Goal: Task Accomplishment & Management: Use online tool/utility

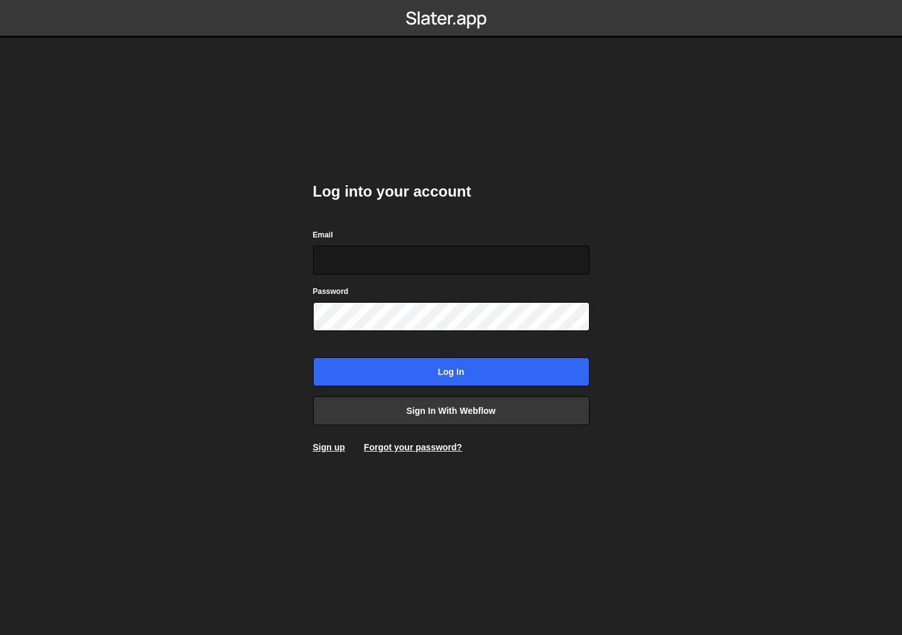
type input "[EMAIL_ADDRESS][DOMAIN_NAME]"
click at [383, 246] on input "[EMAIL_ADDRESS][DOMAIN_NAME]" at bounding box center [451, 260] width 276 height 29
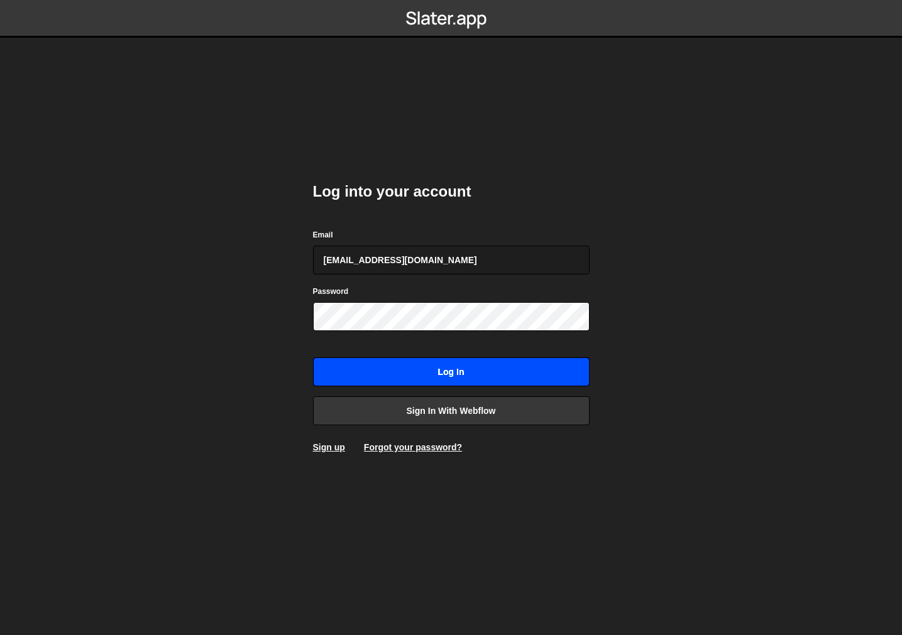
click at [384, 381] on input "Log in" at bounding box center [451, 372] width 276 height 29
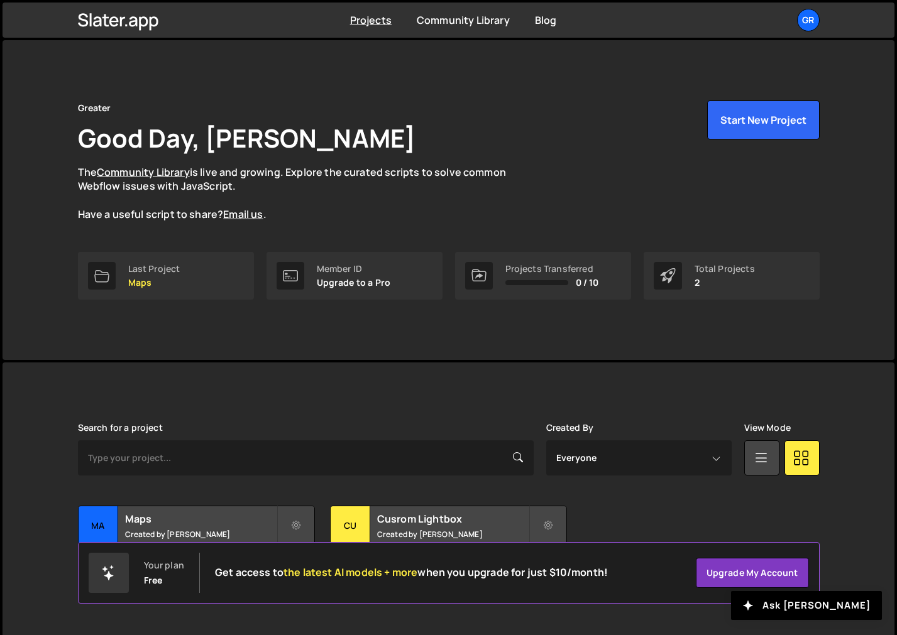
scroll to position [12, 0]
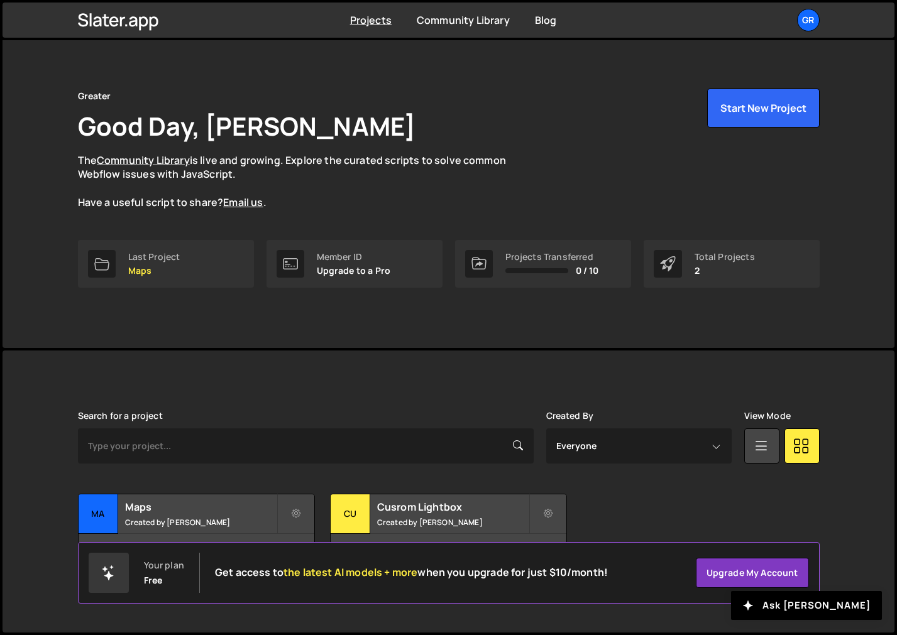
click at [843, 493] on div "Slater is designed for desktop use. Please use a larger screen to access the fu…" at bounding box center [449, 492] width 892 height 282
click at [439, 517] on small "Created by Tolu Abolarin" at bounding box center [452, 522] width 151 height 11
click at [434, 513] on div "Cusrom Lightbox Created by Tolu Abolarin" at bounding box center [449, 514] width 236 height 39
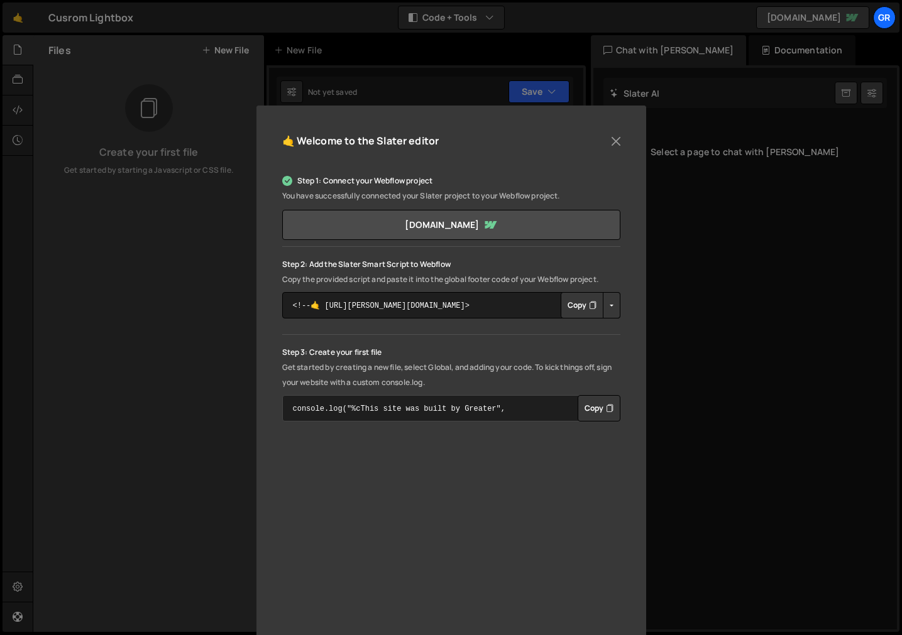
scroll to position [80, 0]
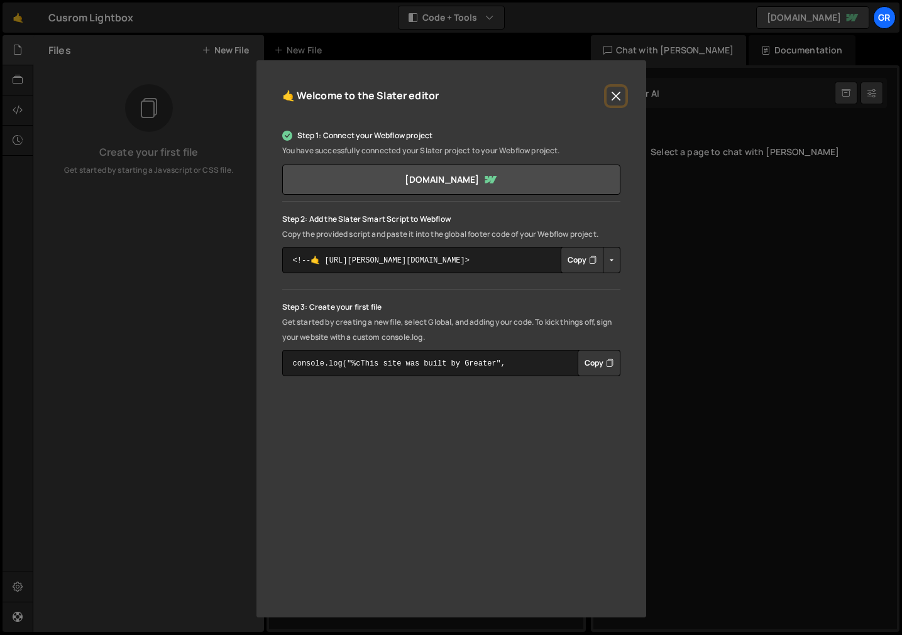
click at [621, 97] on button "Close" at bounding box center [615, 96] width 19 height 19
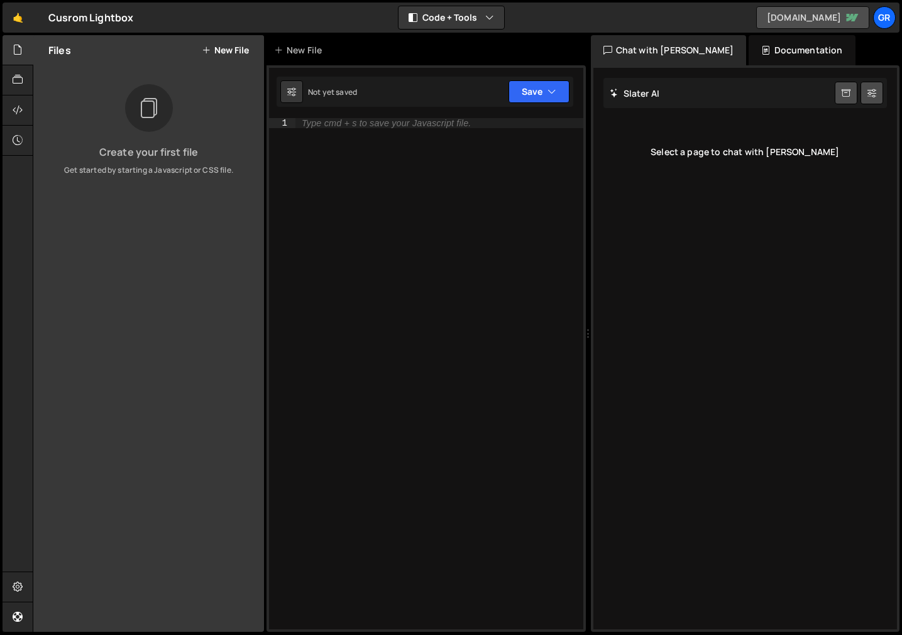
click at [756, 26] on link "custom-cms-lightbox-553cc6.webflow.io" at bounding box center [812, 17] width 113 height 23
click at [15, 21] on link "🤙" at bounding box center [18, 18] width 31 height 30
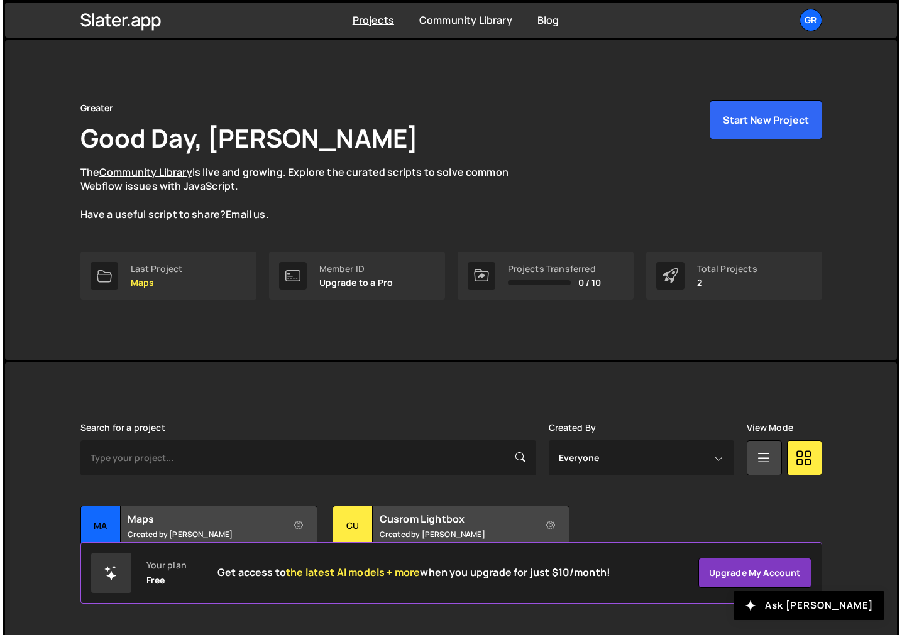
scroll to position [12, 0]
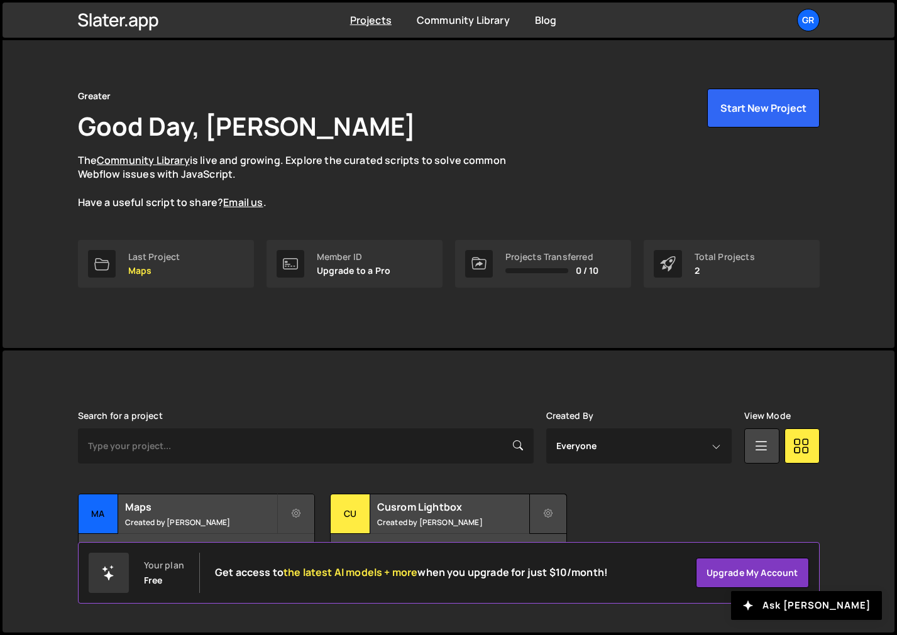
click at [553, 514] on button at bounding box center [548, 514] width 38 height 40
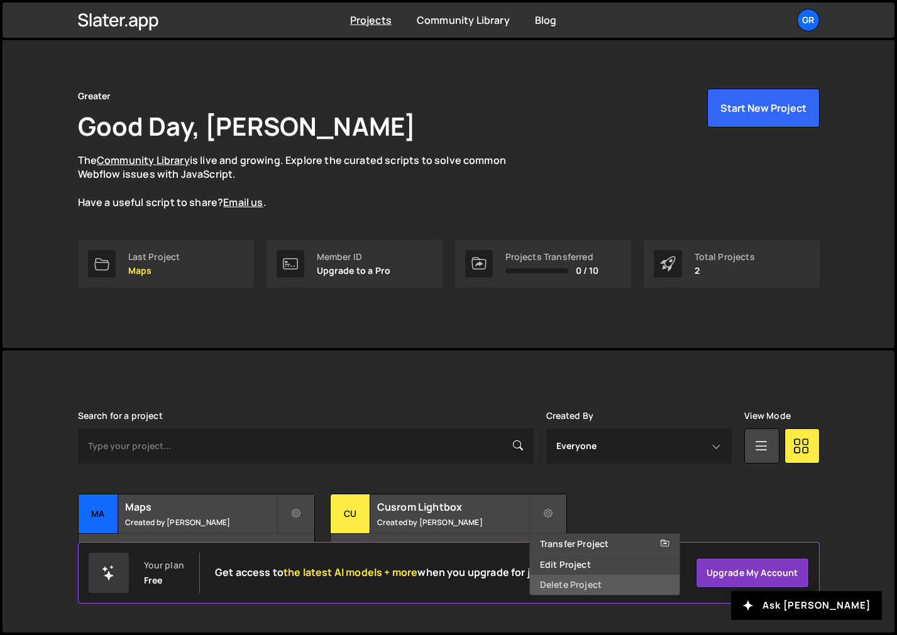
click at [566, 584] on link "Delete Project" at bounding box center [605, 585] width 150 height 20
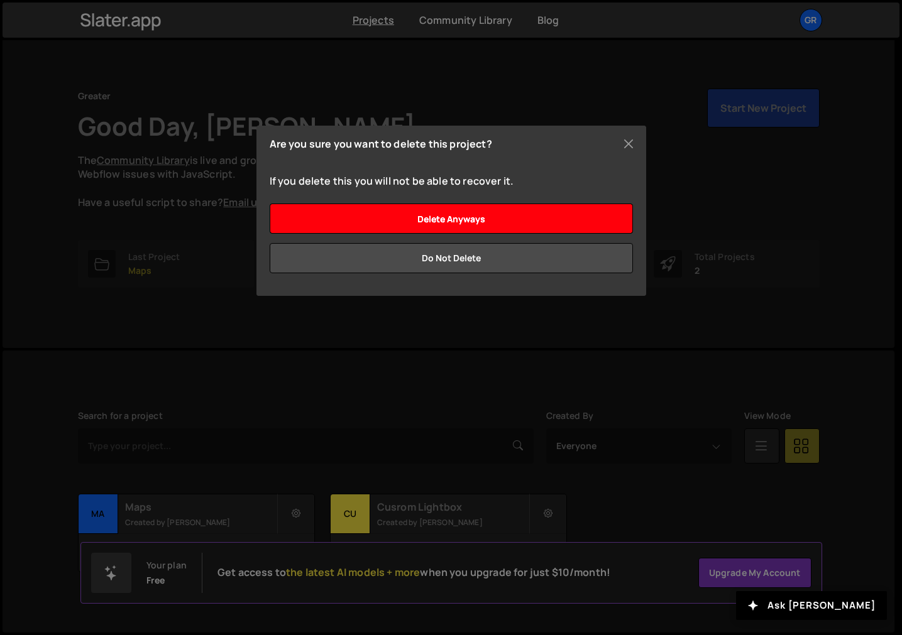
click at [518, 215] on input "Delete anyways" at bounding box center [451, 219] width 363 height 30
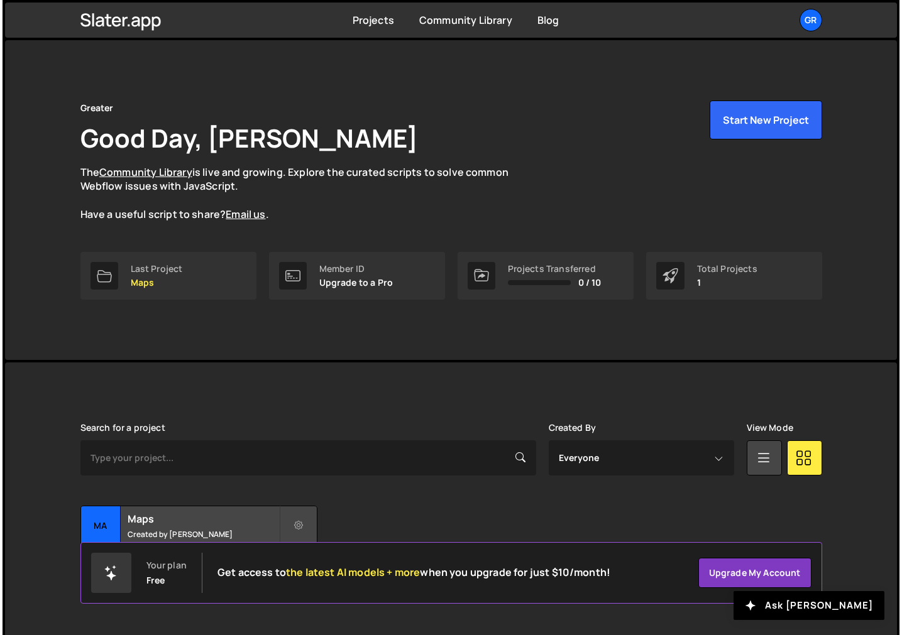
scroll to position [12, 0]
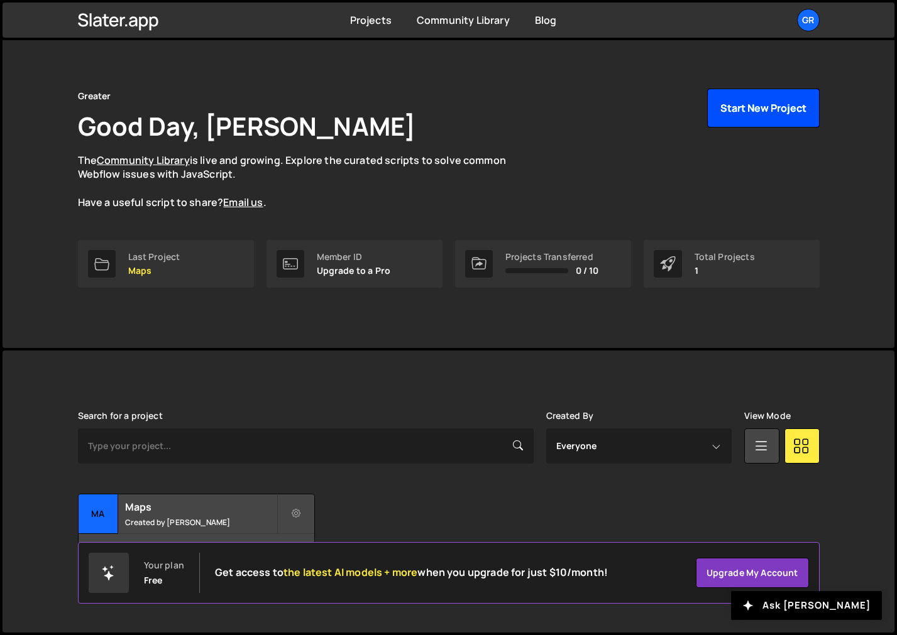
click at [724, 109] on button "Start New Project" at bounding box center [763, 108] width 112 height 39
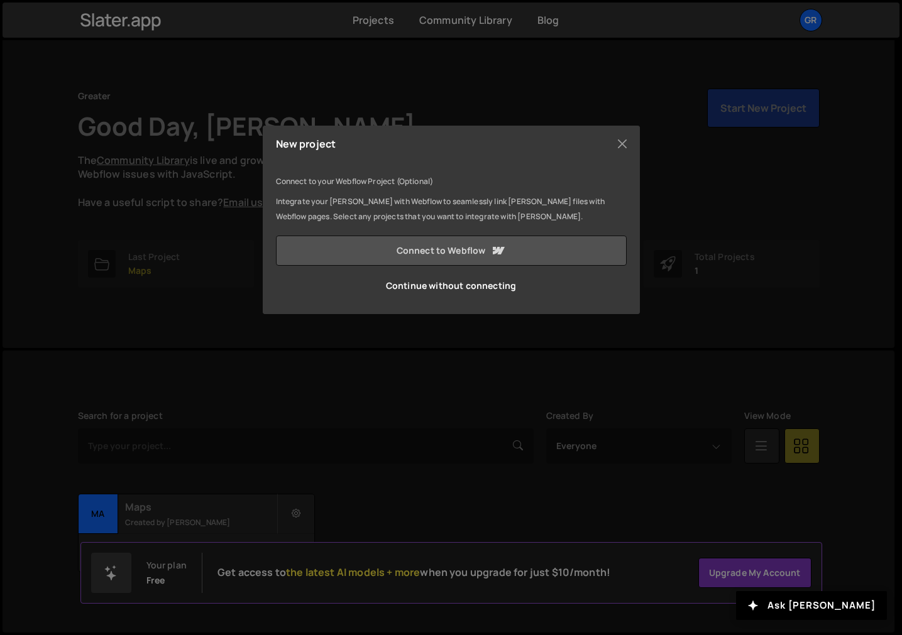
click at [449, 259] on link "Connect to Webflow" at bounding box center [451, 251] width 351 height 30
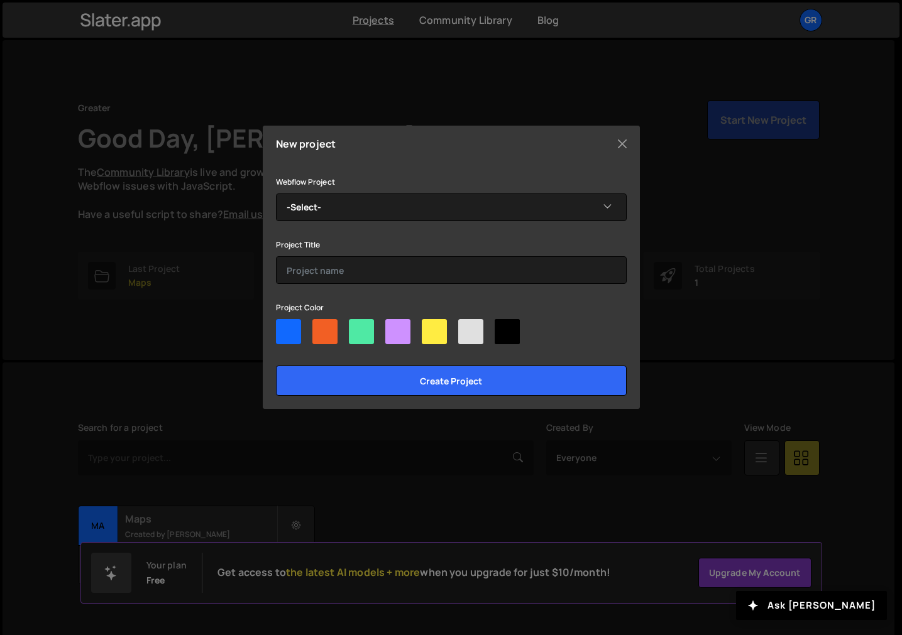
click at [298, 335] on div at bounding box center [288, 331] width 25 height 25
click at [284, 327] on input"] "radio" at bounding box center [280, 323] width 8 height 8
radio input"] "true"
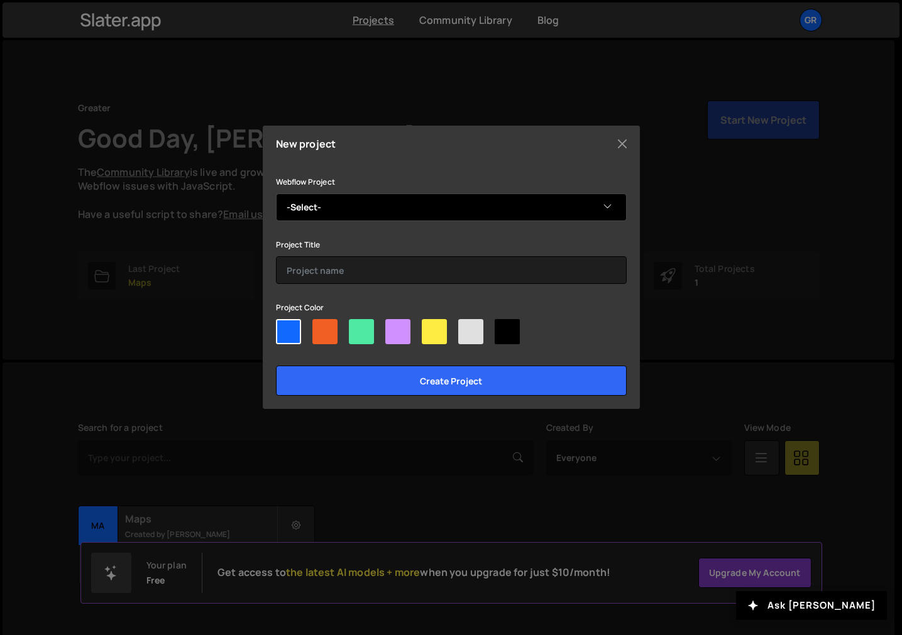
click at [378, 205] on select "-Select- collection powered navigation" at bounding box center [451, 208] width 351 height 28
select select "65d669dc677bf4d666c6eff6"
click at [276, 194] on select "-Select- collection powered navigation" at bounding box center [451, 208] width 351 height 28
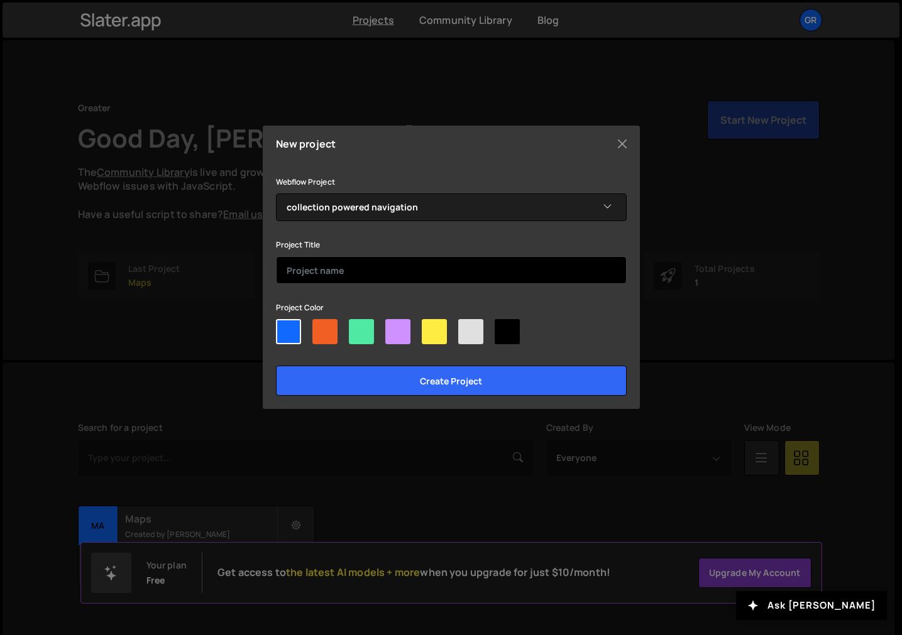
click at [371, 273] on input "text" at bounding box center [451, 270] width 351 height 28
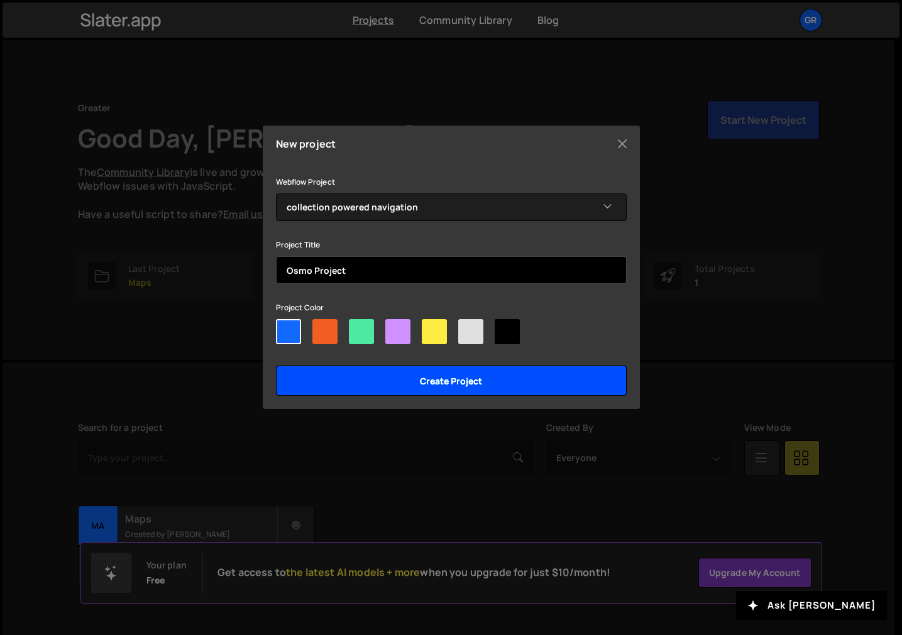
type input "Osmo Project"
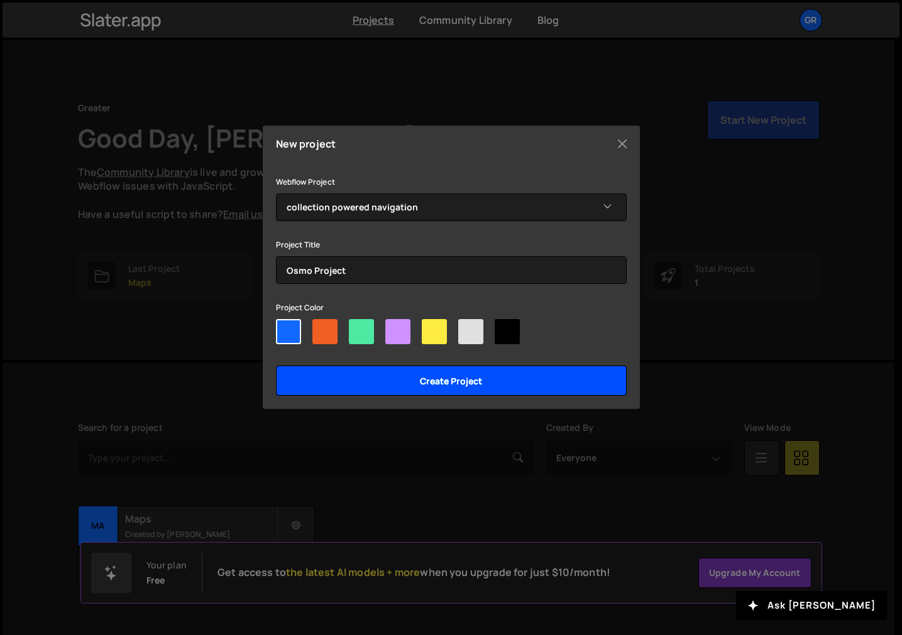
click at [410, 374] on input "Create project" at bounding box center [451, 381] width 351 height 30
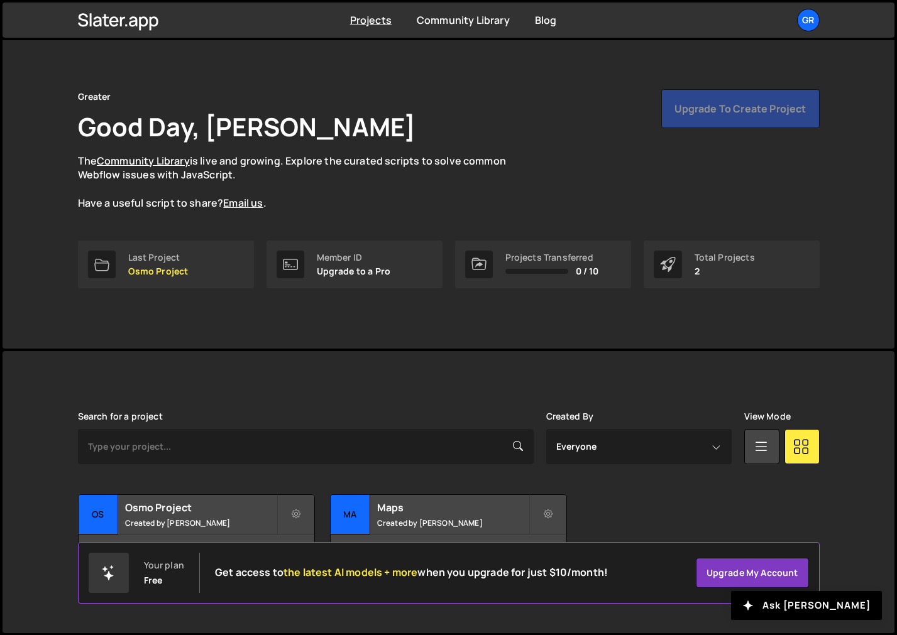
scroll to position [12, 0]
click at [186, 505] on h2 "Osmo Project" at bounding box center [200, 507] width 151 height 14
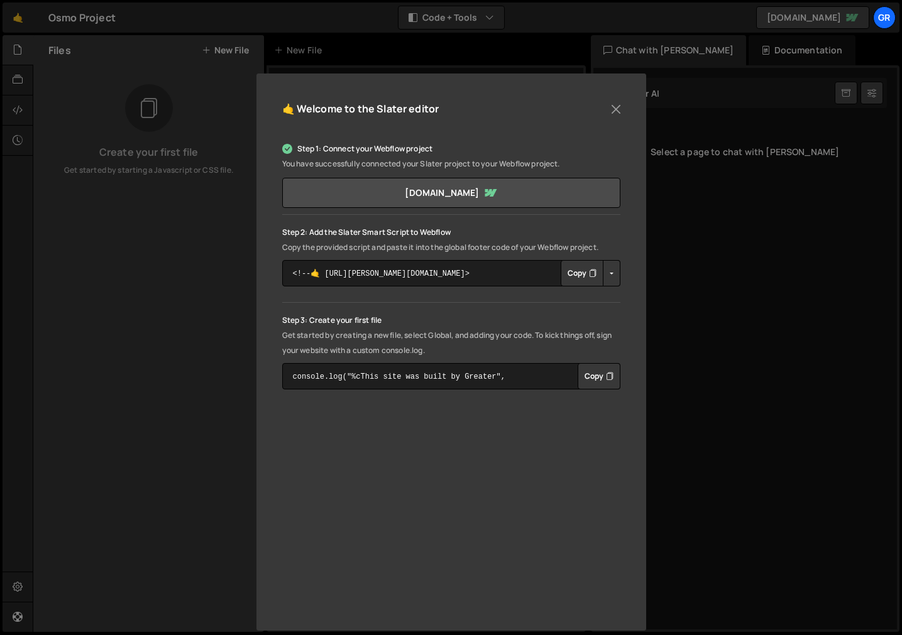
scroll to position [80, 0]
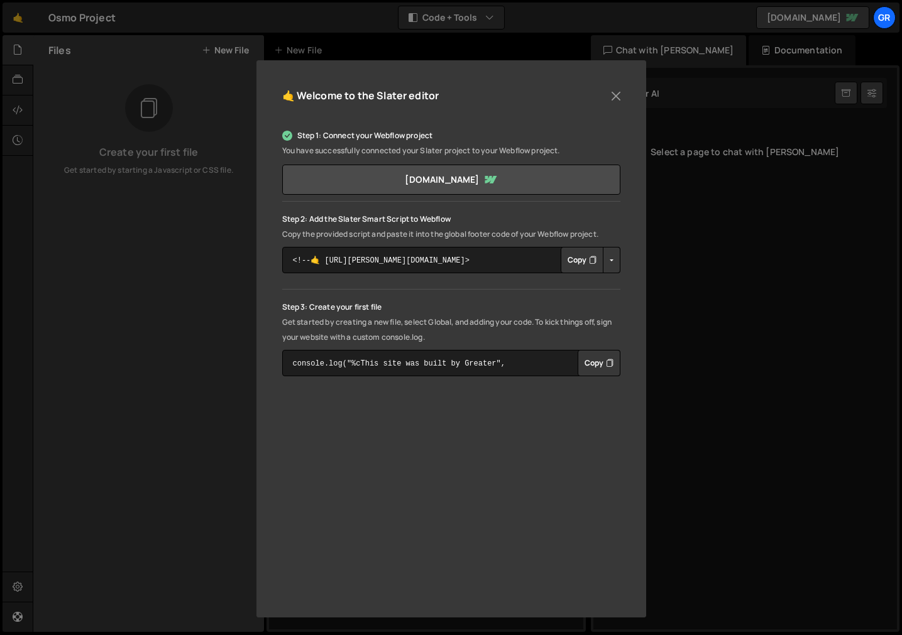
click at [577, 265] on button "Copy" at bounding box center [582, 260] width 43 height 26
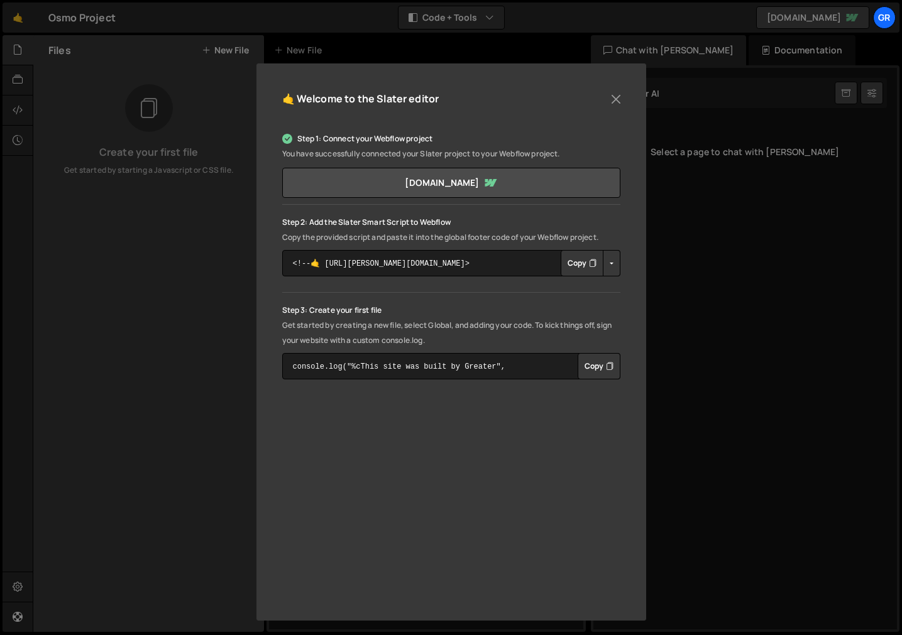
scroll to position [75, 0]
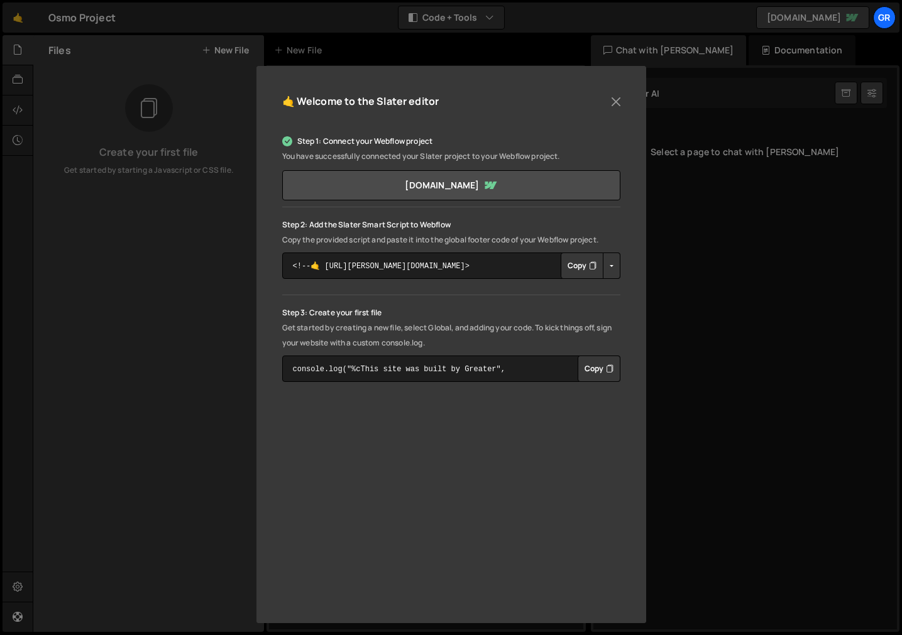
click at [594, 369] on button "Copy" at bounding box center [598, 369] width 43 height 26
click at [592, 368] on button "Copy" at bounding box center [598, 369] width 43 height 26
click at [666, 326] on div "🤙 Welcome to the [PERSON_NAME] editor Step 1: Connect your Webflow project You …" at bounding box center [451, 317] width 902 height 635
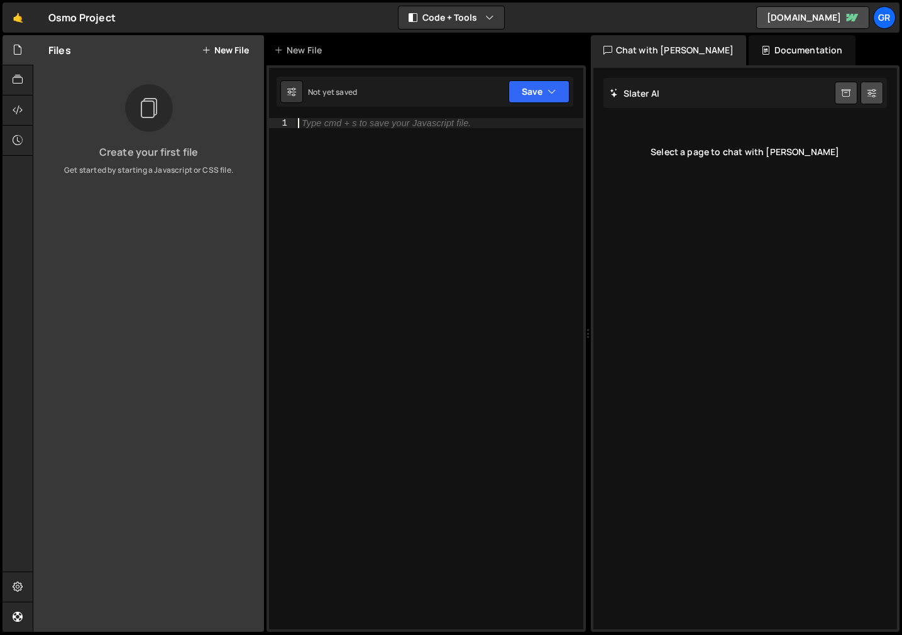
click at [397, 204] on div "Type cmd + s to save your Javascript file." at bounding box center [439, 384] width 288 height 532
drag, startPoint x: 654, startPoint y: 143, endPoint x: 730, endPoint y: 153, distance: 76.2
click at [655, 143] on div "Select a page to chat with [PERSON_NAME]" at bounding box center [745, 152] width 284 height 50
click at [733, 154] on div "Select a page to chat with [PERSON_NAME]" at bounding box center [745, 152] width 284 height 50
click at [750, 84] on div "[PERSON_NAME] Start new chat" at bounding box center [745, 93] width 284 height 30
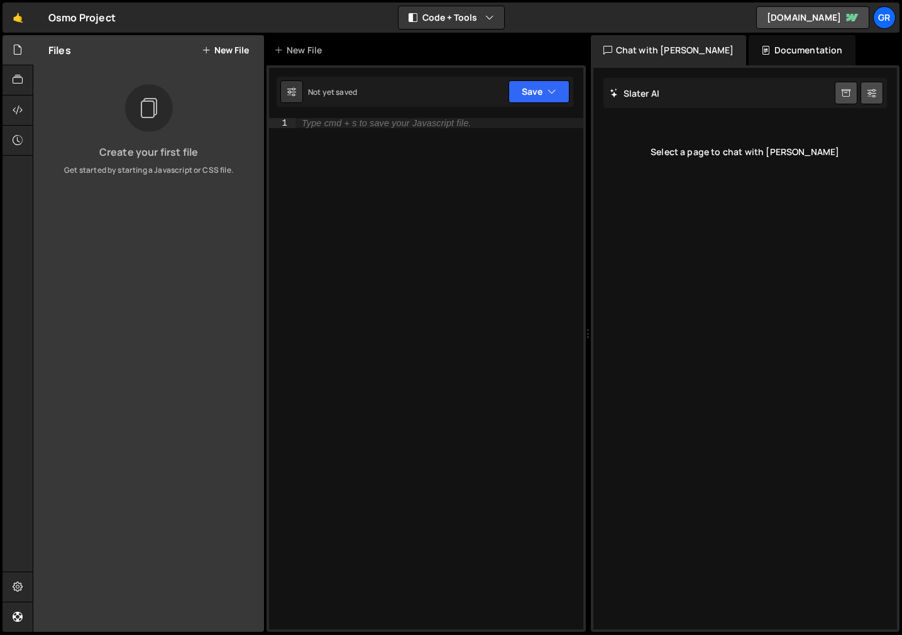
click at [669, 56] on div "Chat with [PERSON_NAME]" at bounding box center [669, 50] width 156 height 30
click at [420, 120] on div "Type cmd + s to save your Javascript file." at bounding box center [386, 123] width 169 height 9
click at [665, 48] on div "Chat with [PERSON_NAME]" at bounding box center [669, 50] width 156 height 30
drag, startPoint x: 665, startPoint y: 48, endPoint x: 700, endPoint y: 45, distance: 35.3
click at [665, 48] on div "Chat with [PERSON_NAME]" at bounding box center [669, 50] width 156 height 30
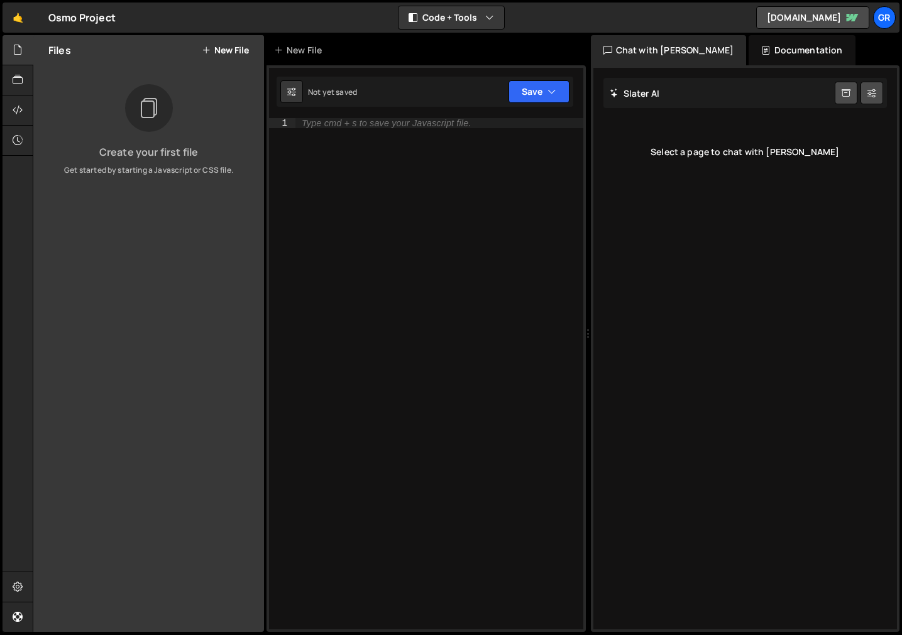
click at [785, 41] on div "Documentation" at bounding box center [801, 50] width 106 height 30
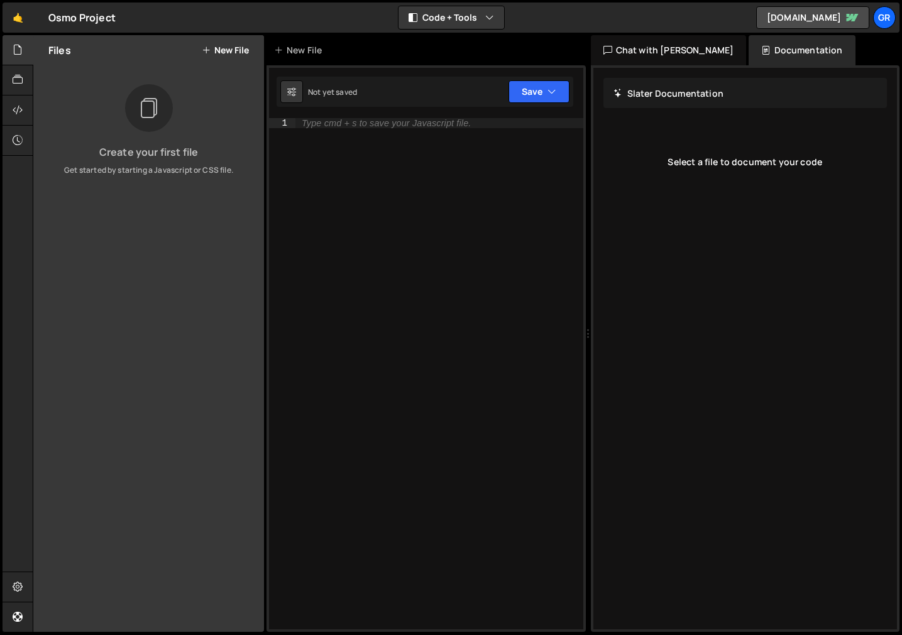
click at [681, 52] on div "Chat with [PERSON_NAME]" at bounding box center [669, 50] width 156 height 30
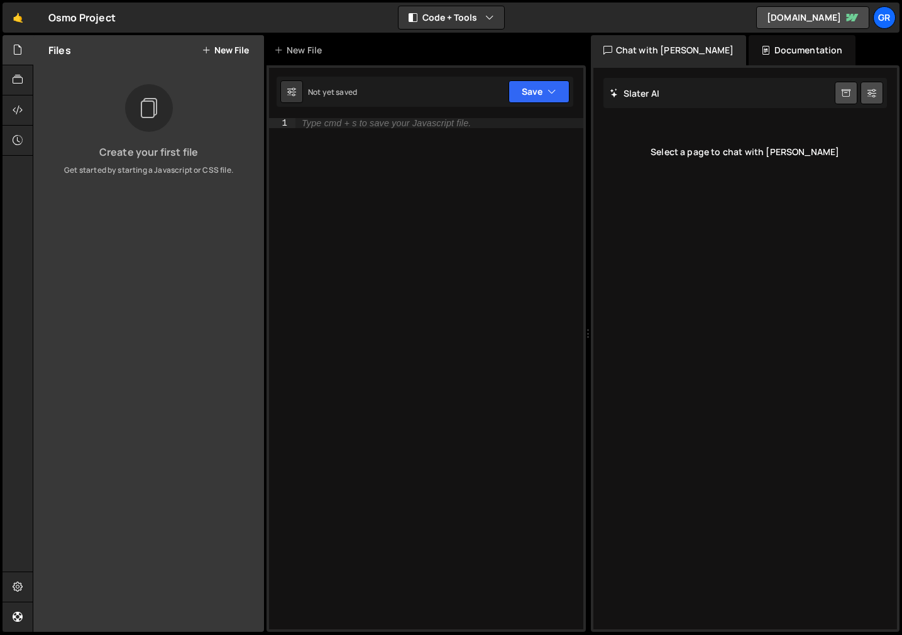
click at [675, 137] on div "Select a page to chat with [PERSON_NAME]" at bounding box center [745, 152] width 284 height 50
click at [717, 159] on div "Select a page to chat with [PERSON_NAME]" at bounding box center [745, 152] width 284 height 50
click at [127, 115] on div at bounding box center [149, 108] width 48 height 48
click at [129, 157] on h3 "Create your first file" at bounding box center [148, 152] width 211 height 10
click at [128, 170] on p "Get started by starting a Javascript or CSS file." at bounding box center [148, 170] width 211 height 11
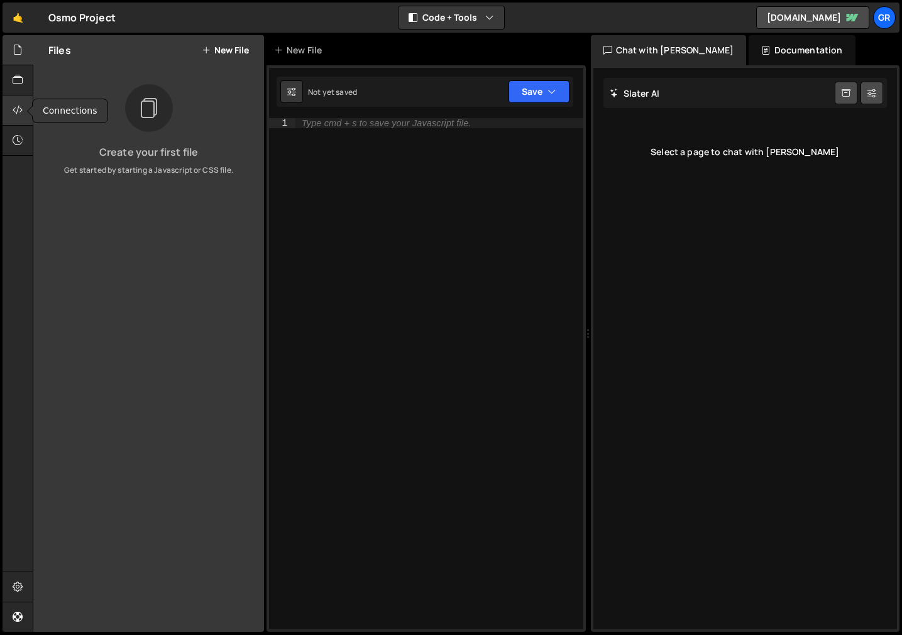
click at [18, 111] on icon at bounding box center [18, 110] width 10 height 14
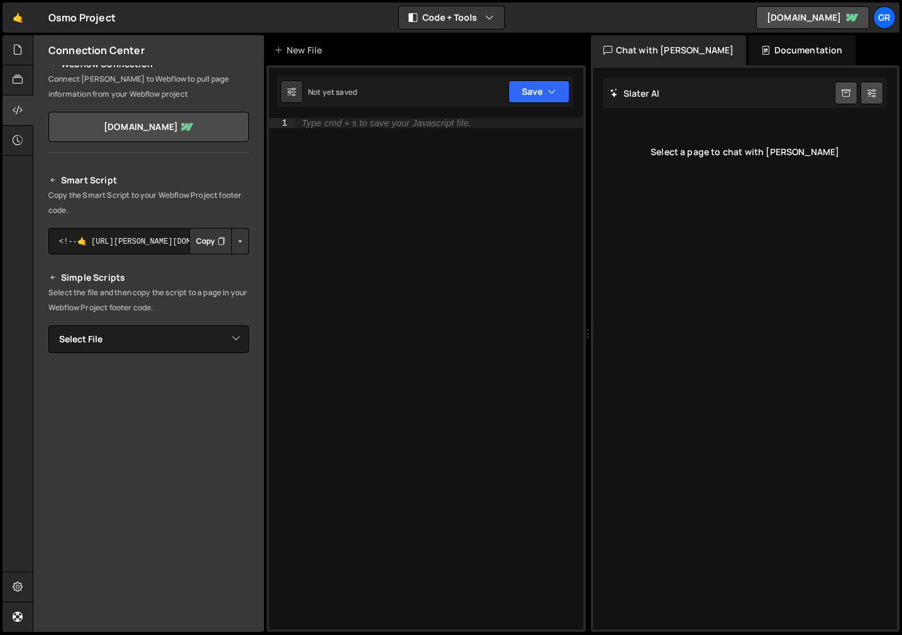
scroll to position [31, 0]
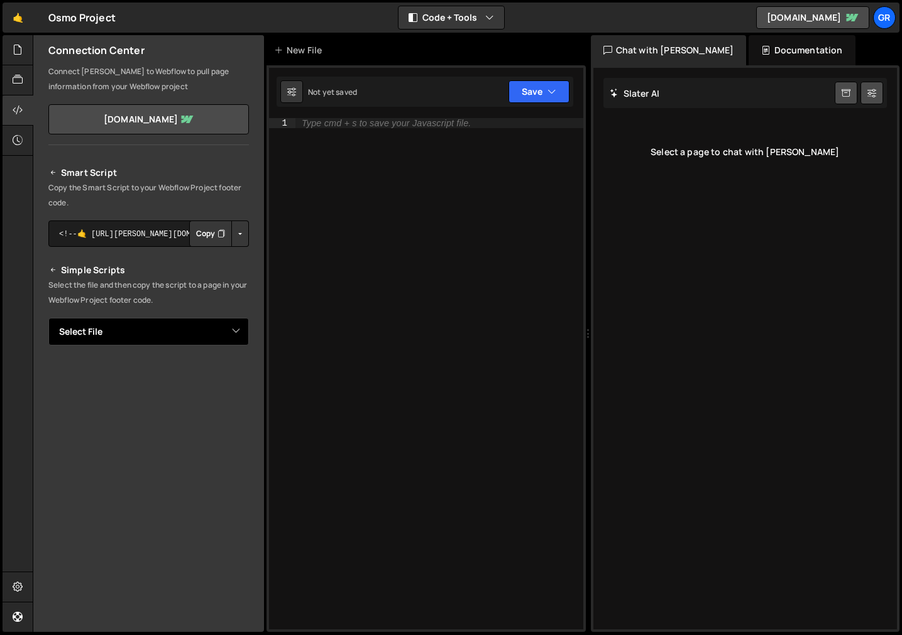
click at [145, 329] on select "Select File" at bounding box center [148, 332] width 200 height 28
click at [48, 318] on select "Select File" at bounding box center [148, 332] width 200 height 28
click at [156, 320] on select "Select File" at bounding box center [148, 332] width 200 height 28
click at [156, 331] on select "Select File" at bounding box center [148, 332] width 200 height 28
click at [15, 54] on icon at bounding box center [18, 50] width 10 height 14
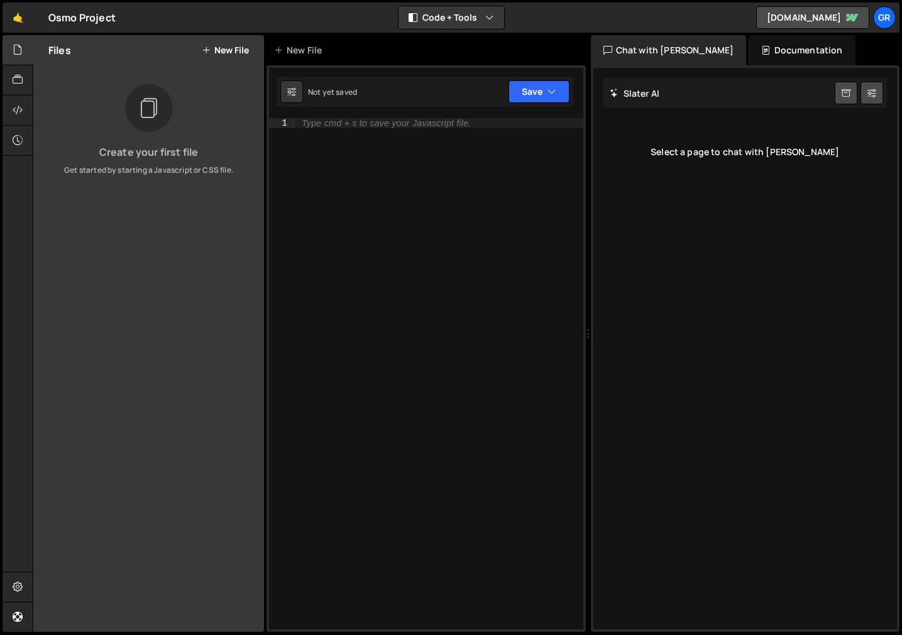
click at [219, 45] on button "New File" at bounding box center [225, 50] width 47 height 10
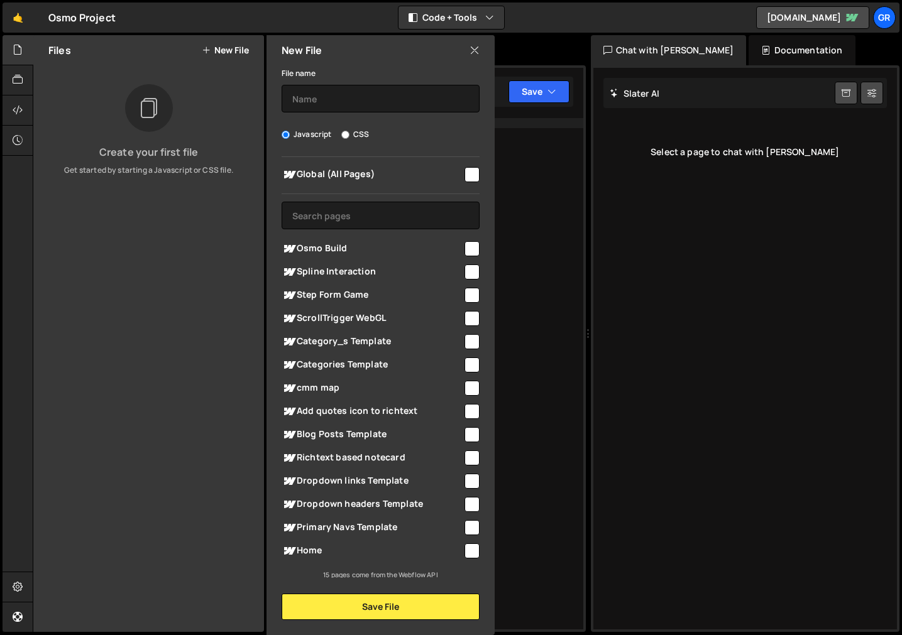
scroll to position [4, 0]
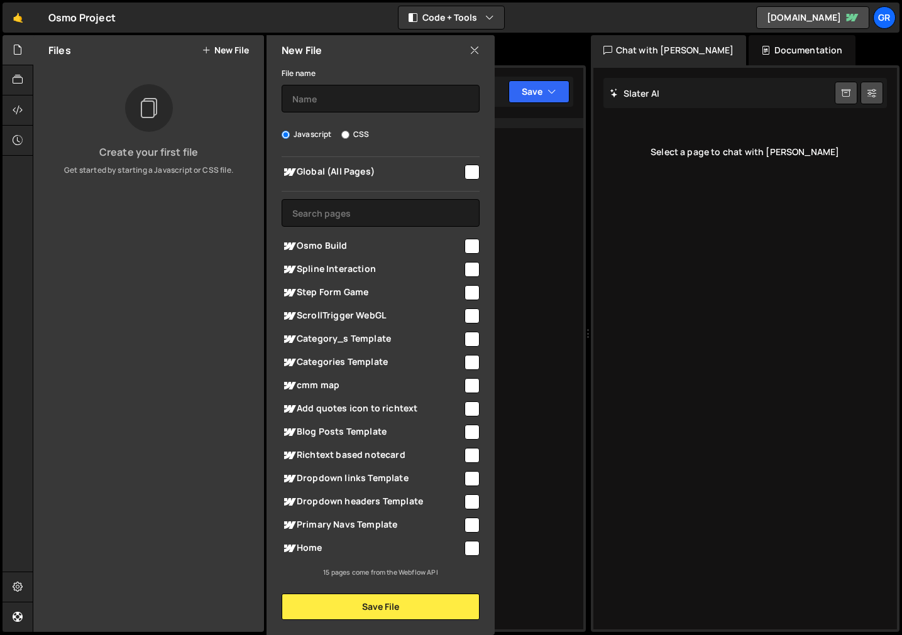
click at [467, 248] on input "checkbox" at bounding box center [471, 246] width 15 height 15
checkbox input "true"
click at [388, 614] on button "Save File" at bounding box center [381, 607] width 198 height 26
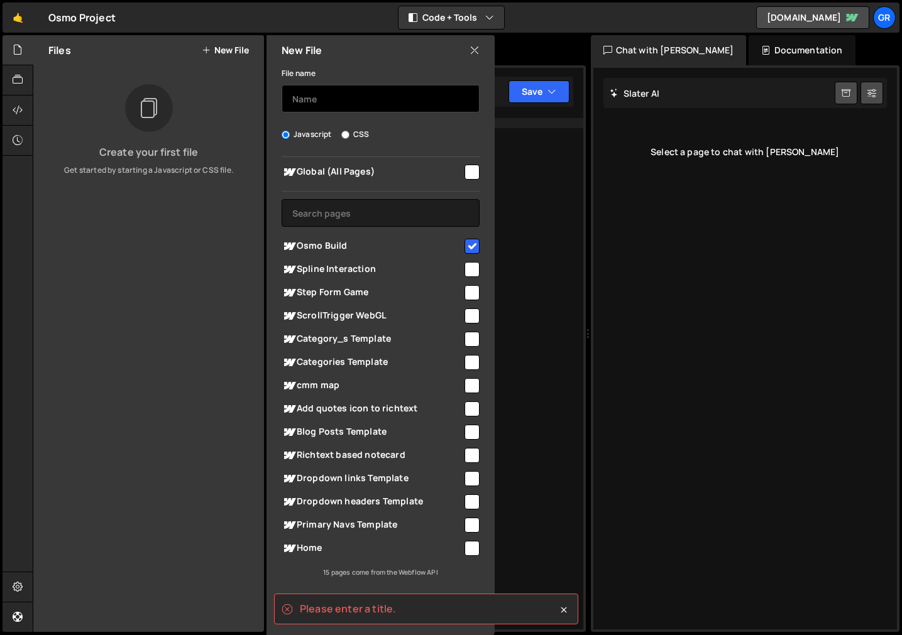
click at [329, 92] on input "text" at bounding box center [381, 99] width 198 height 28
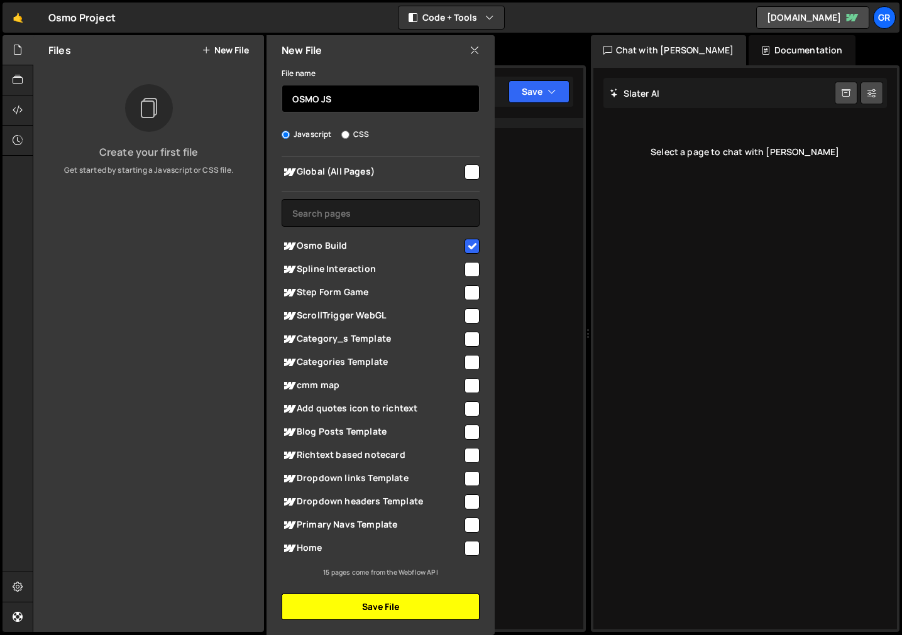
type input "OSMO JS"
click at [367, 608] on button "Save File" at bounding box center [381, 607] width 198 height 26
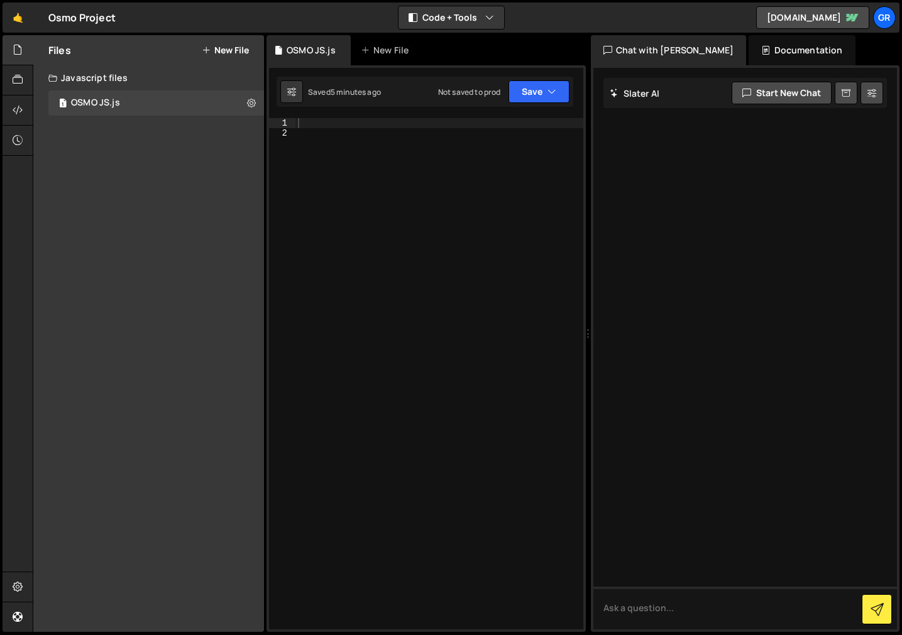
click at [330, 128] on div at bounding box center [439, 384] width 288 height 532
click at [329, 122] on div at bounding box center [439, 384] width 288 height 532
paste textarea "});"
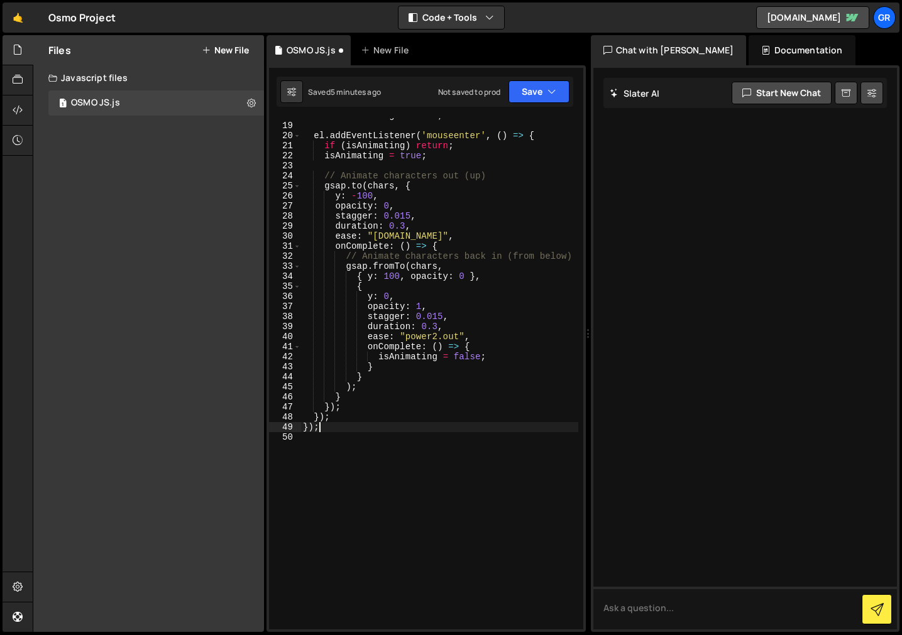
scroll to position [129, 0]
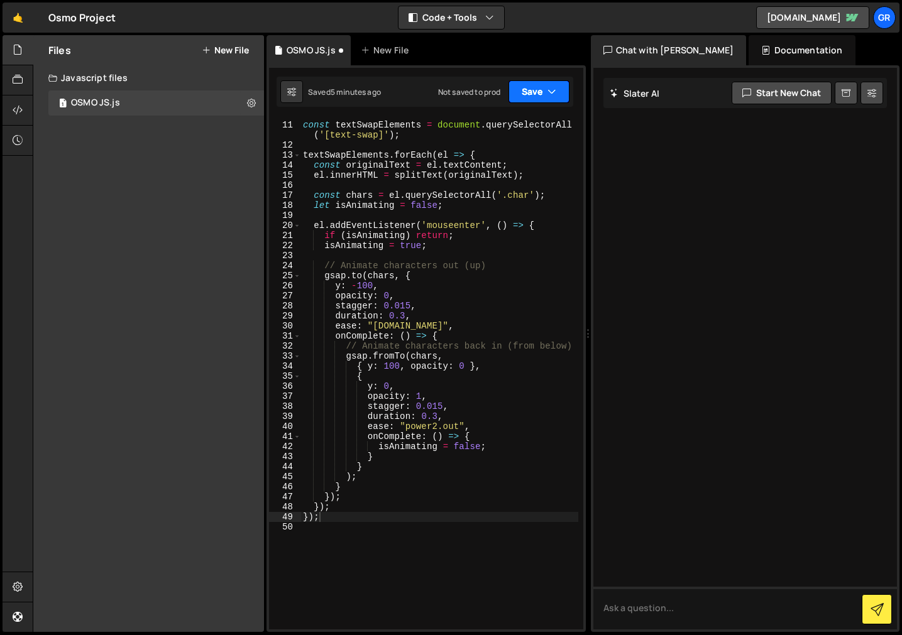
click at [528, 97] on button "Save" at bounding box center [538, 91] width 61 height 23
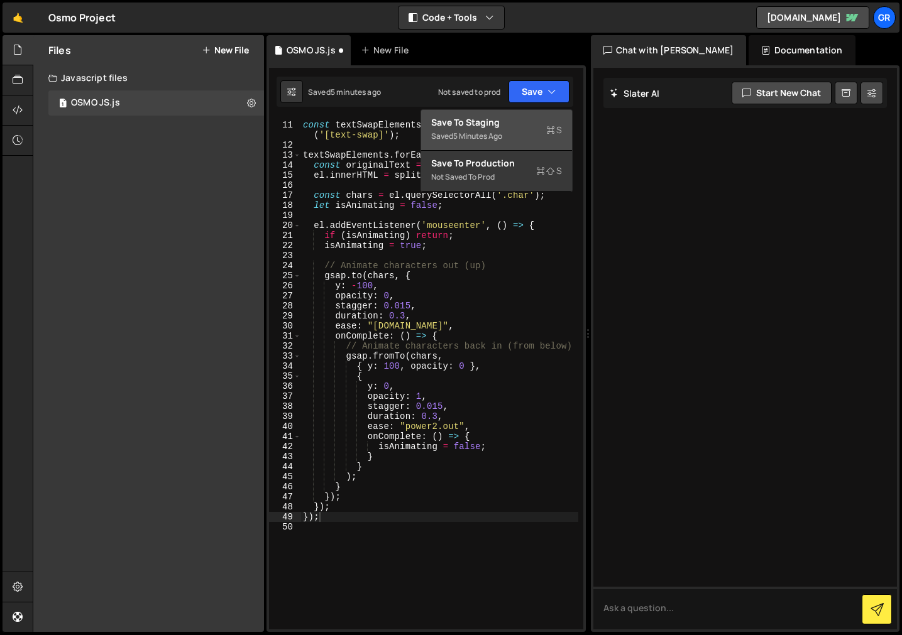
click at [512, 138] on div "Saved 5 minutes ago" at bounding box center [496, 136] width 131 height 15
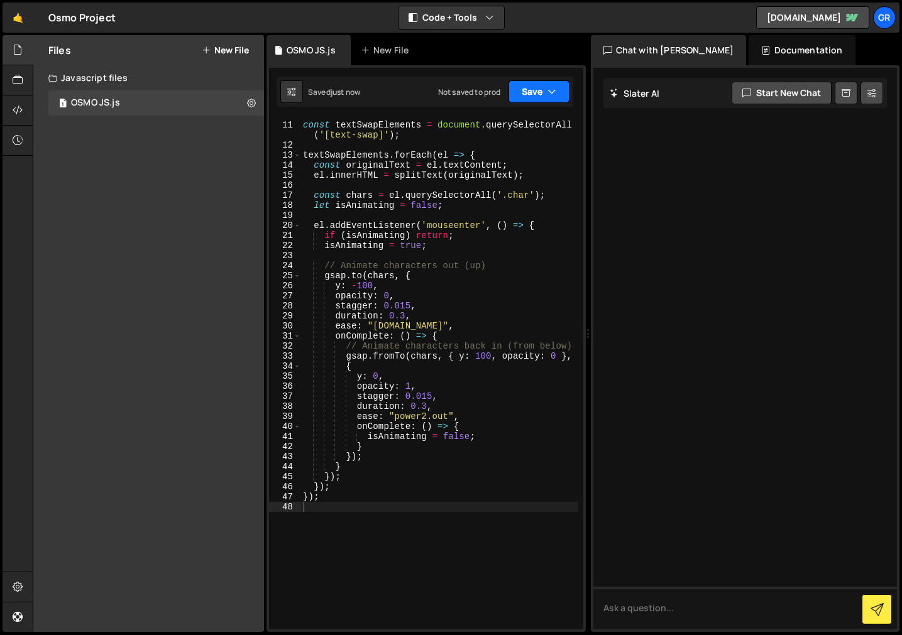
click at [517, 97] on button "Save" at bounding box center [538, 91] width 61 height 23
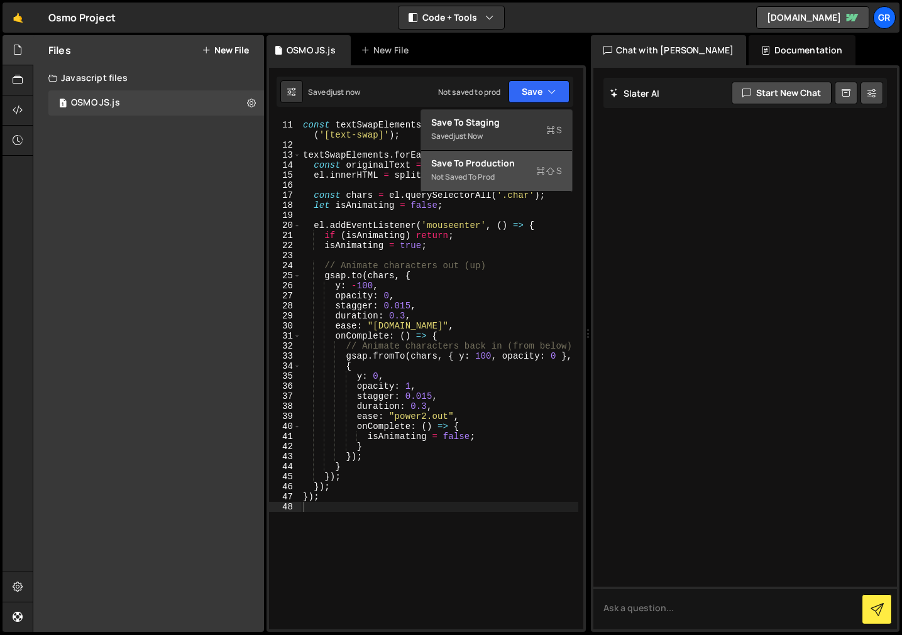
click at [502, 159] on div "Save to Production S" at bounding box center [496, 163] width 131 height 13
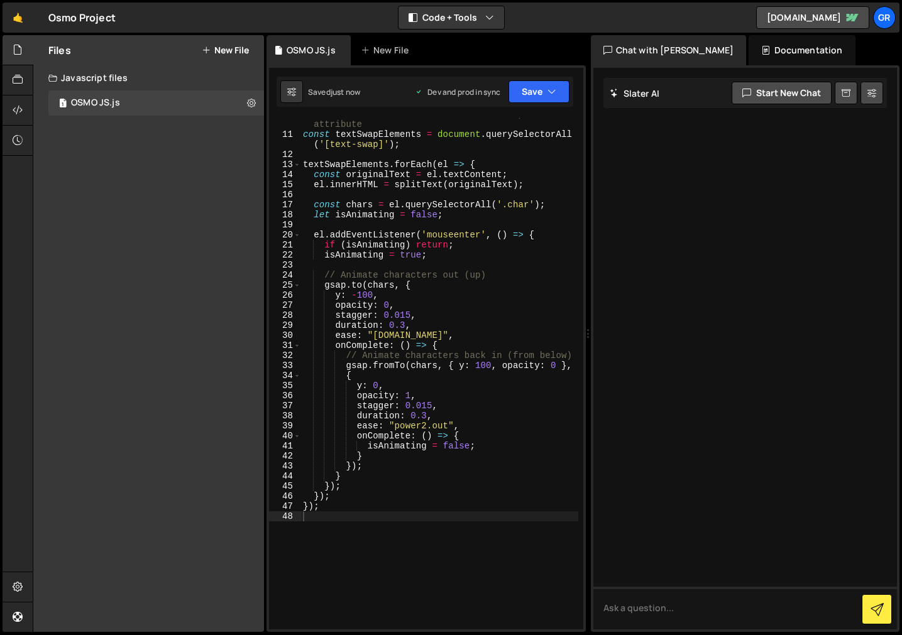
scroll to position [0, 0]
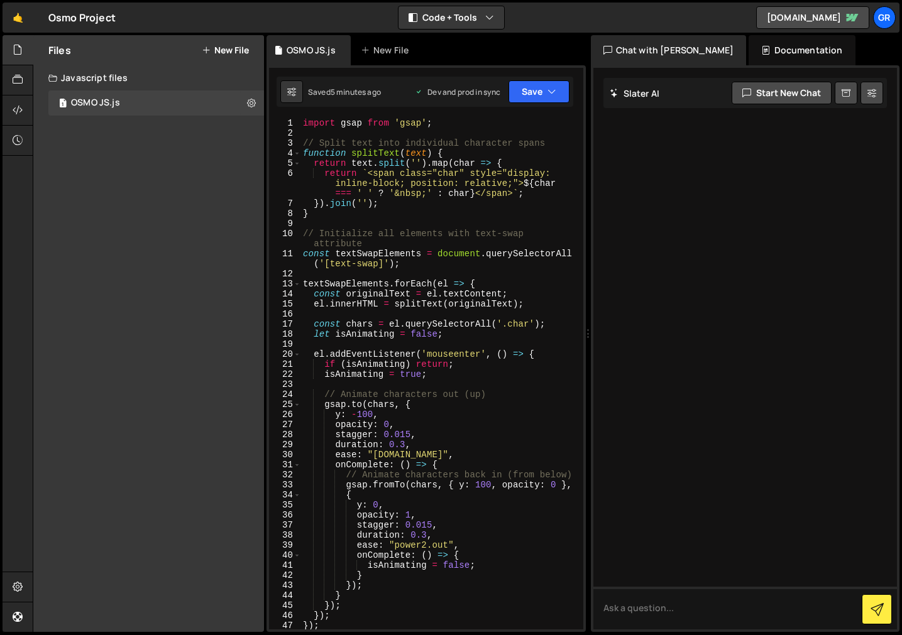
click at [516, 167] on div "import gsap from 'gsap' ; // Split text into individual character spans functio…" at bounding box center [439, 384] width 278 height 532
click at [477, 165] on div "import gsap from 'gsap' ; // Split text into individual character spans functio…" at bounding box center [439, 384] width 278 height 532
type textarea "});"
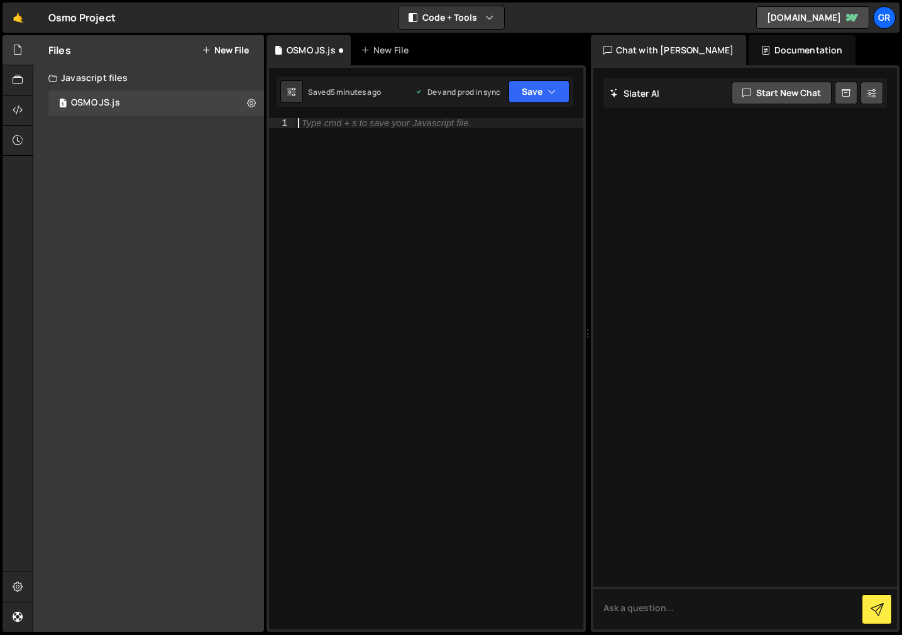
paste textarea "});"
type textarea "});"
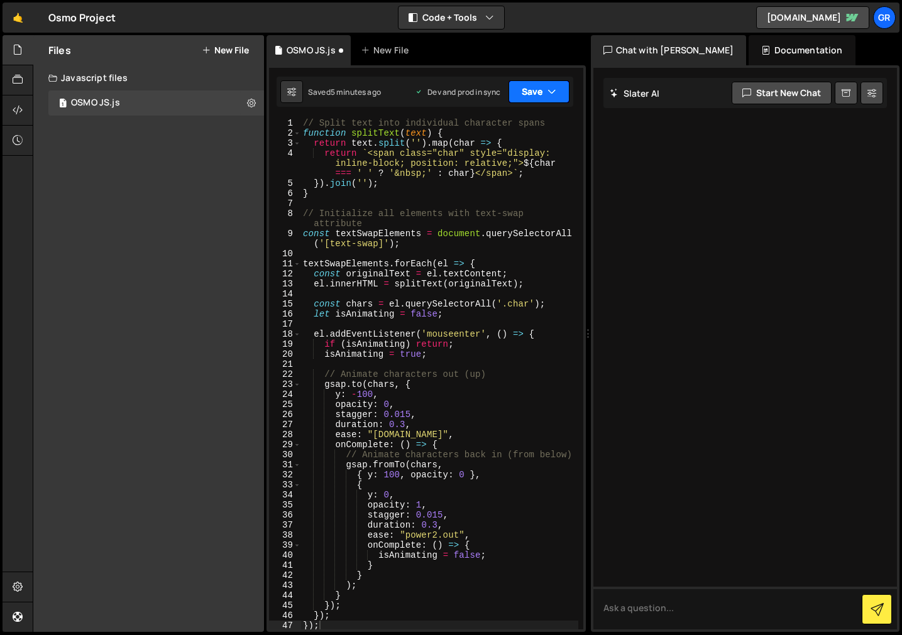
click at [525, 85] on button "Save" at bounding box center [538, 91] width 61 height 23
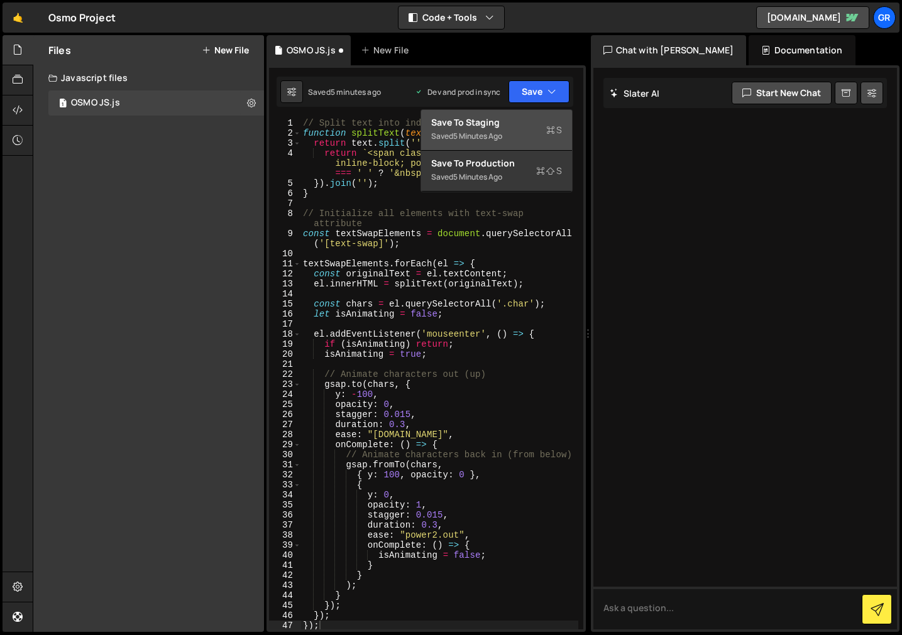
click at [503, 121] on div "Save to Staging S" at bounding box center [496, 122] width 131 height 13
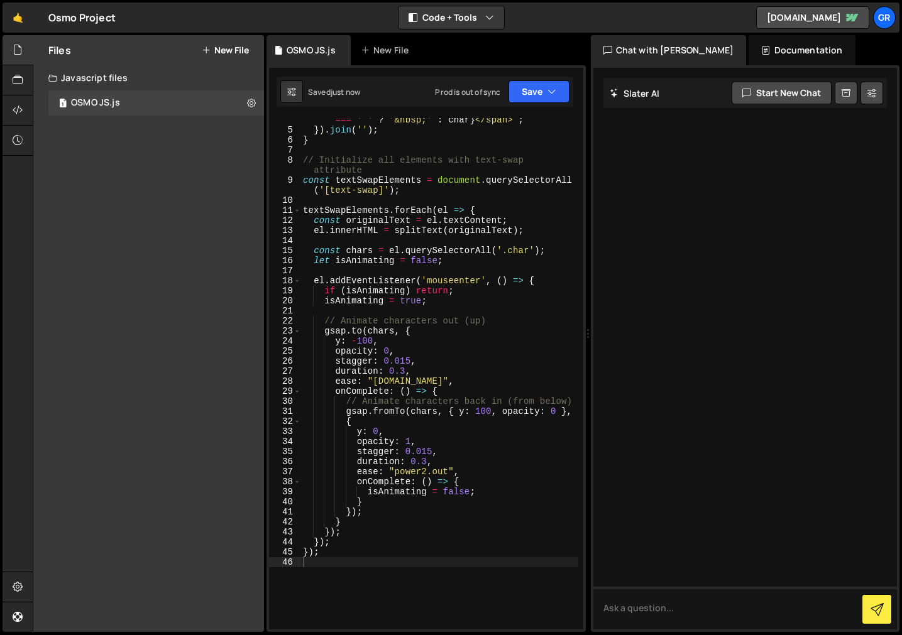
scroll to position [31, 0]
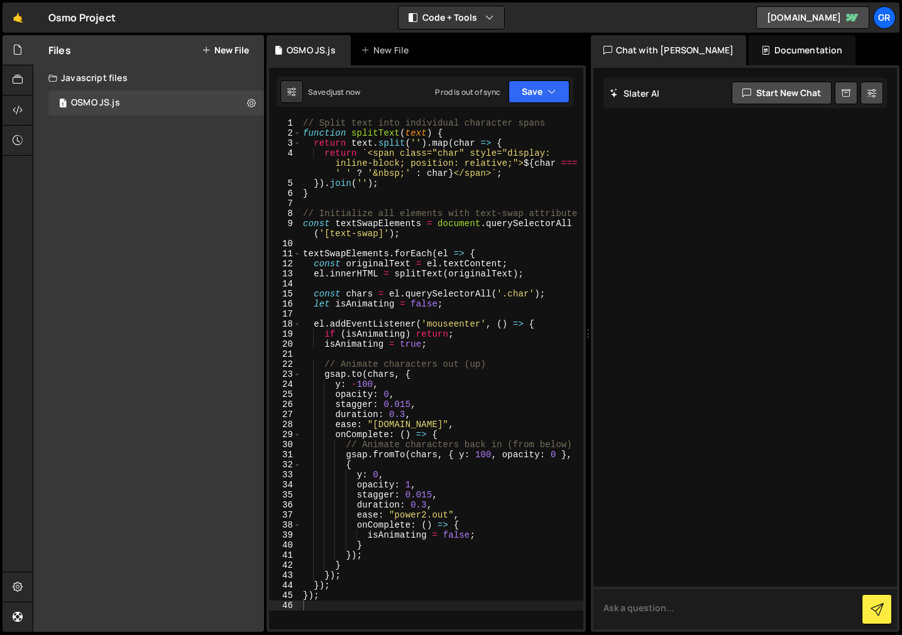
click at [686, 615] on textarea at bounding box center [745, 608] width 304 height 43
type textarea "do i need to wrap the js in <script> tags?"
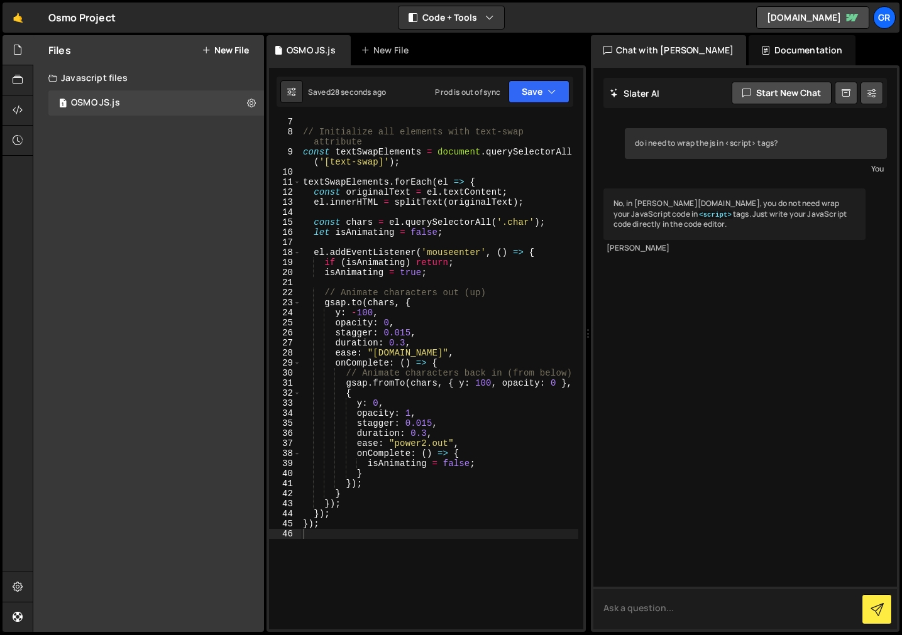
scroll to position [88, 0]
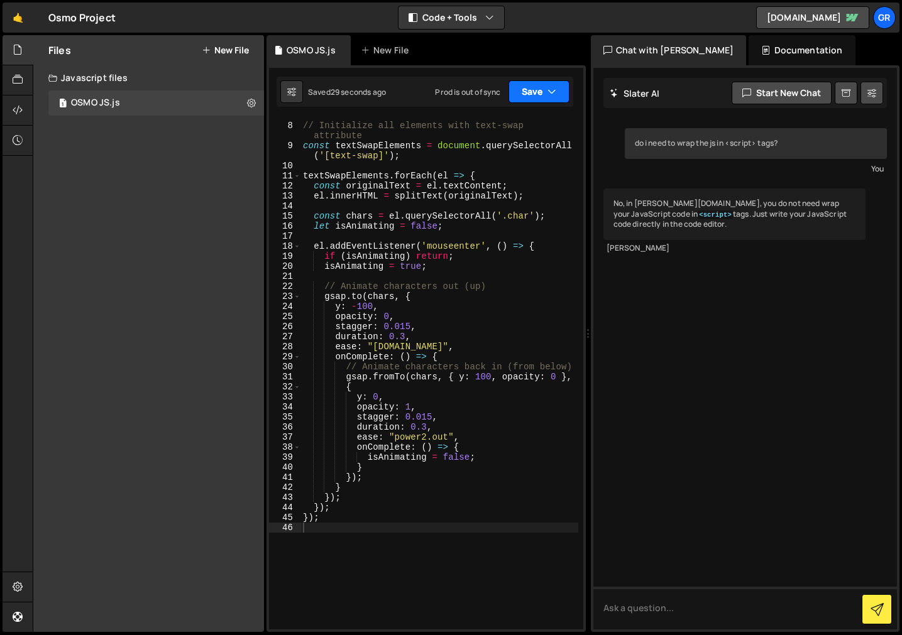
click at [527, 97] on button "Save" at bounding box center [538, 91] width 61 height 23
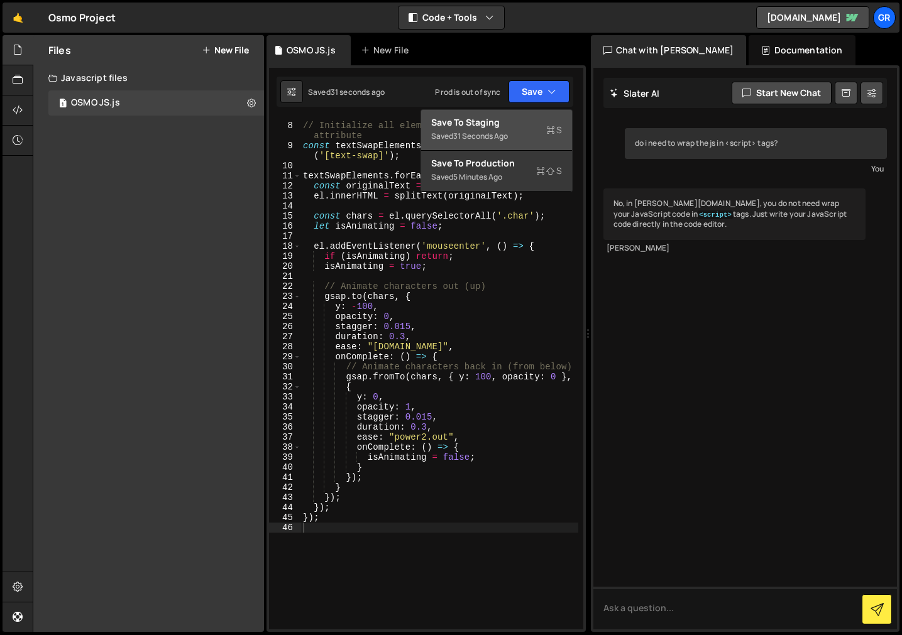
click at [486, 121] on div "Save to Staging S" at bounding box center [496, 122] width 131 height 13
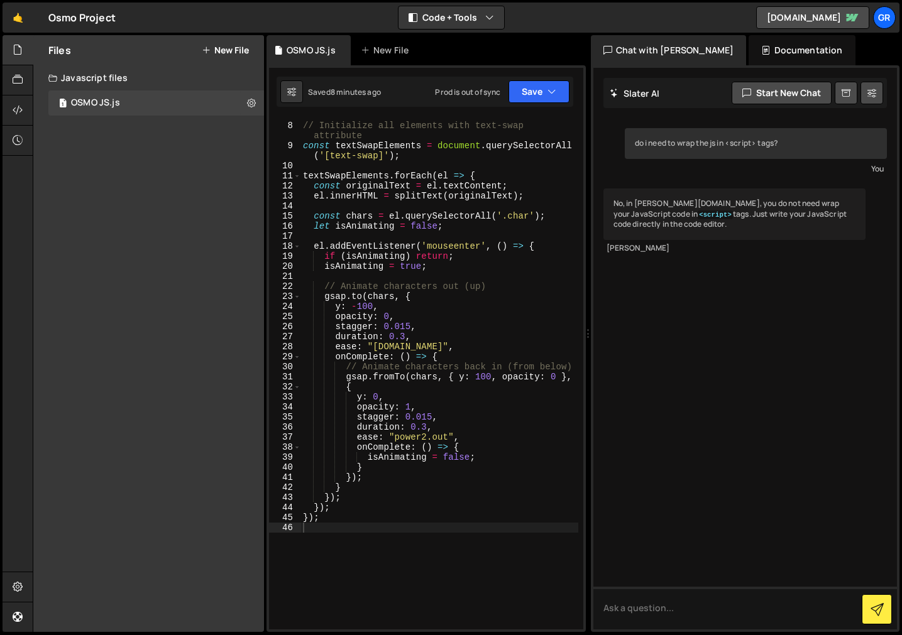
click at [408, 336] on div "// Initialize all elements with text-swap attribute const textSwapElements = do…" at bounding box center [439, 377] width 278 height 532
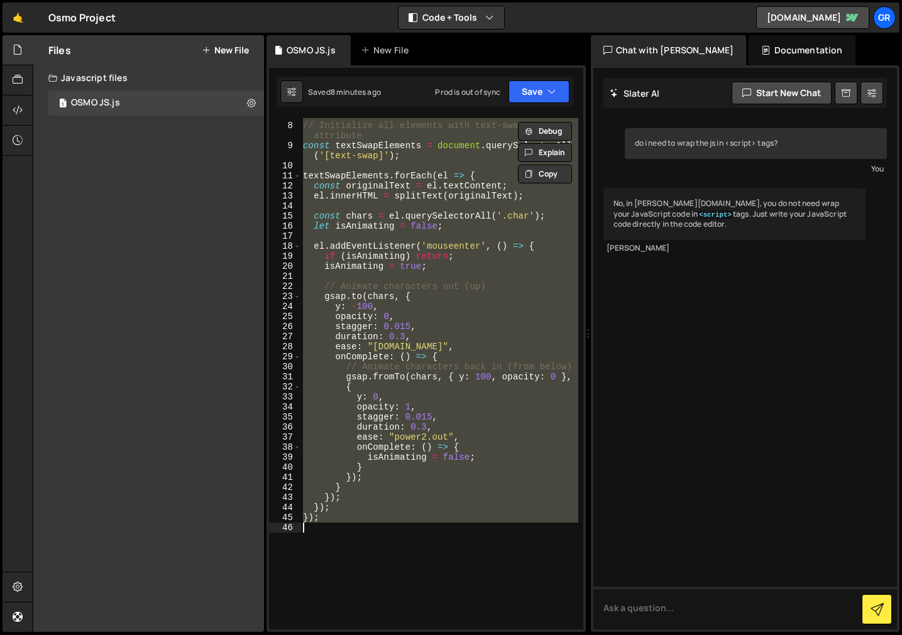
paste textarea
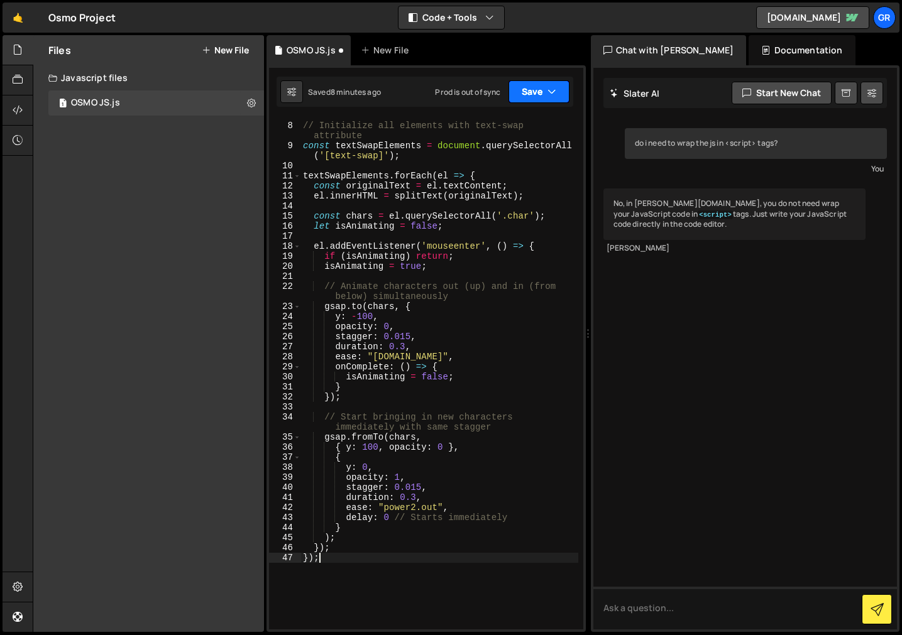
click at [530, 97] on button "Save" at bounding box center [538, 91] width 61 height 23
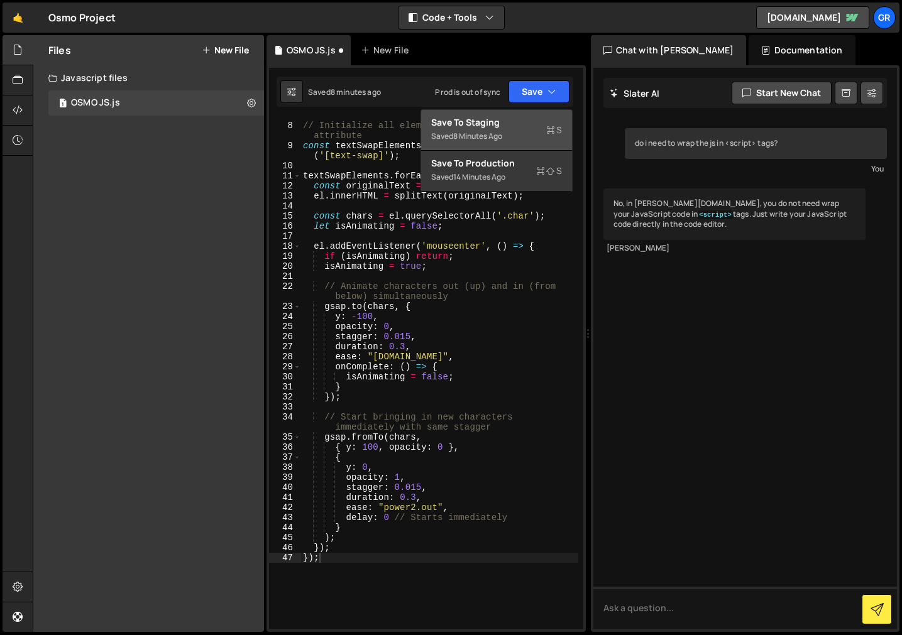
click at [519, 120] on div "Save to Staging S" at bounding box center [496, 122] width 131 height 13
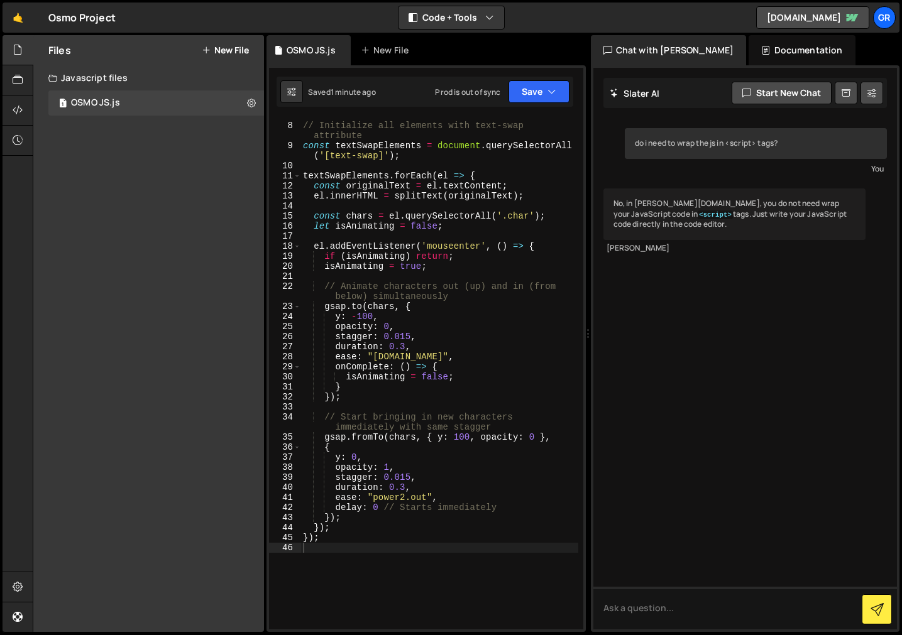
click at [432, 351] on div "// Initialize all elements with text-swap attribute const textSwapElements = do…" at bounding box center [439, 377] width 278 height 532
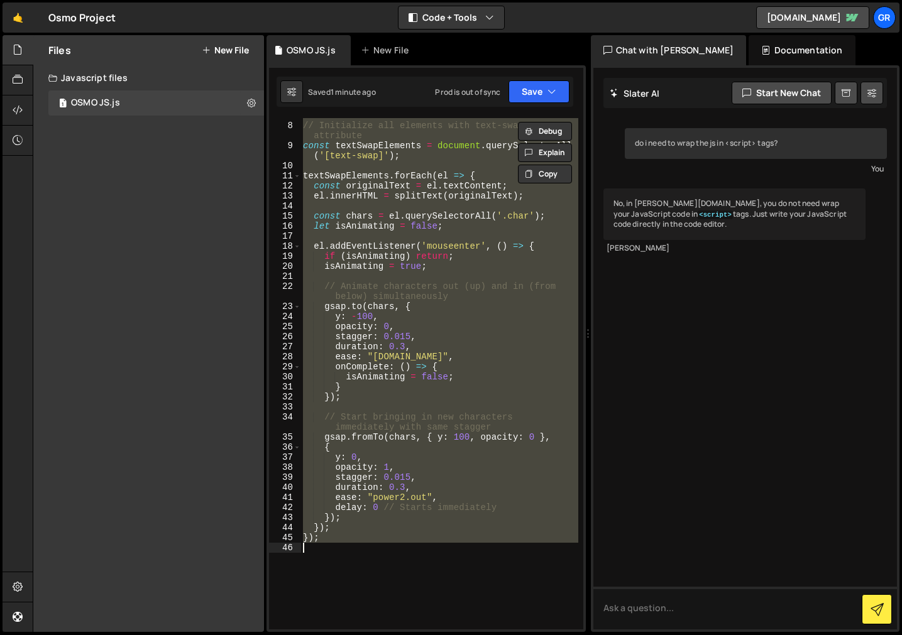
paste textarea
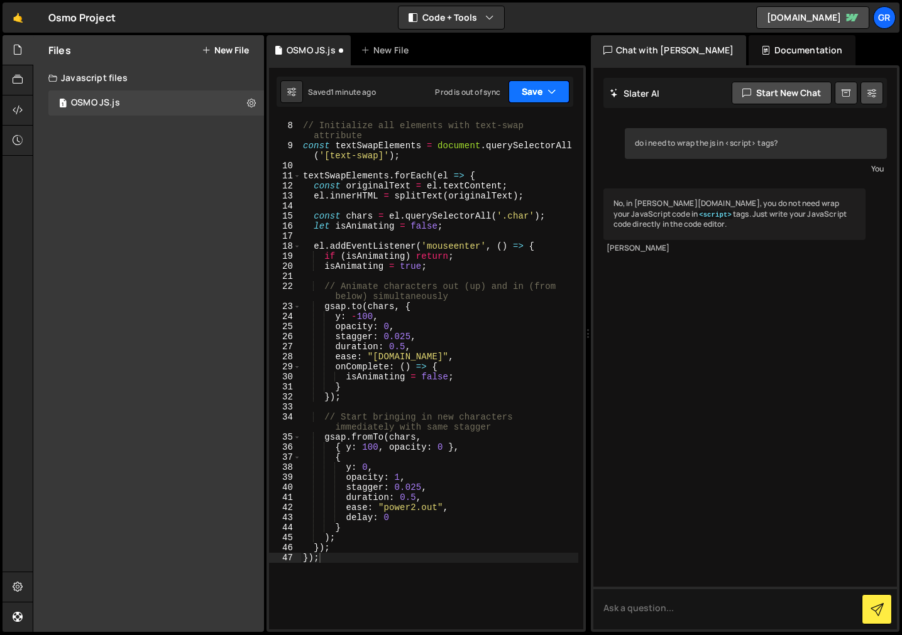
click at [536, 92] on button "Save" at bounding box center [538, 91] width 61 height 23
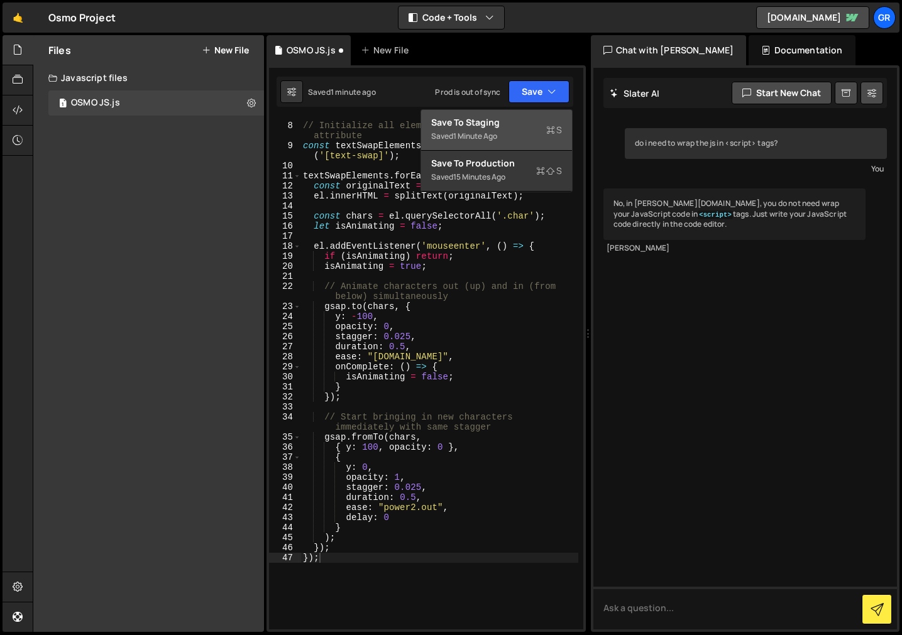
click at [491, 139] on div "1 minute ago" at bounding box center [475, 136] width 44 height 11
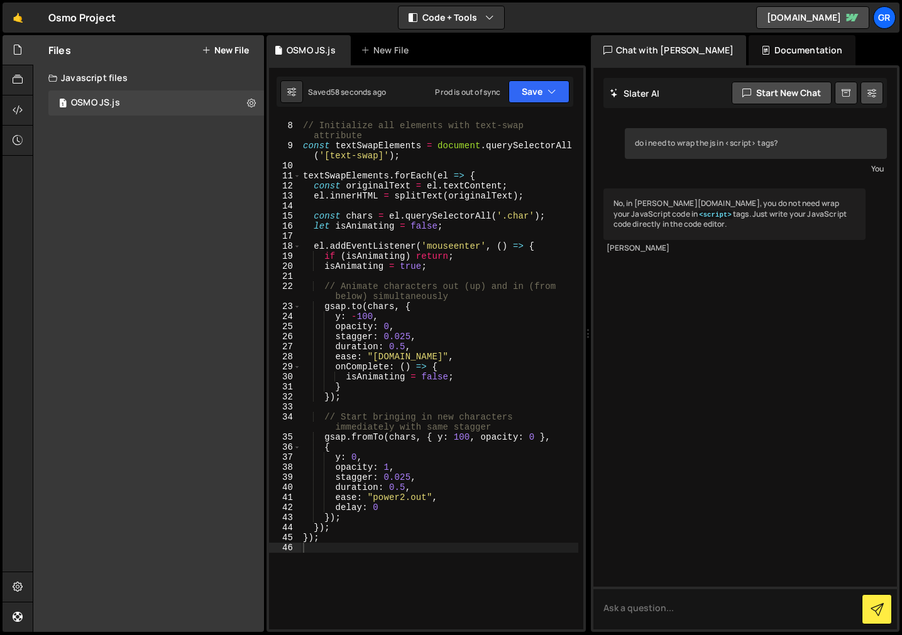
click at [432, 350] on div "// Initialize all elements with text-swap attribute const textSwapElements = do…" at bounding box center [439, 377] width 278 height 532
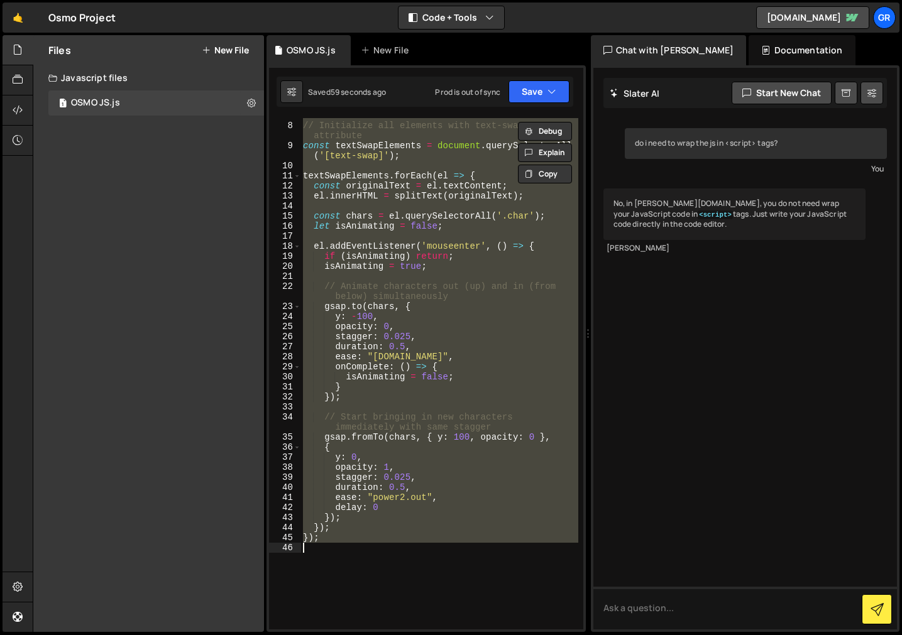
paste textarea
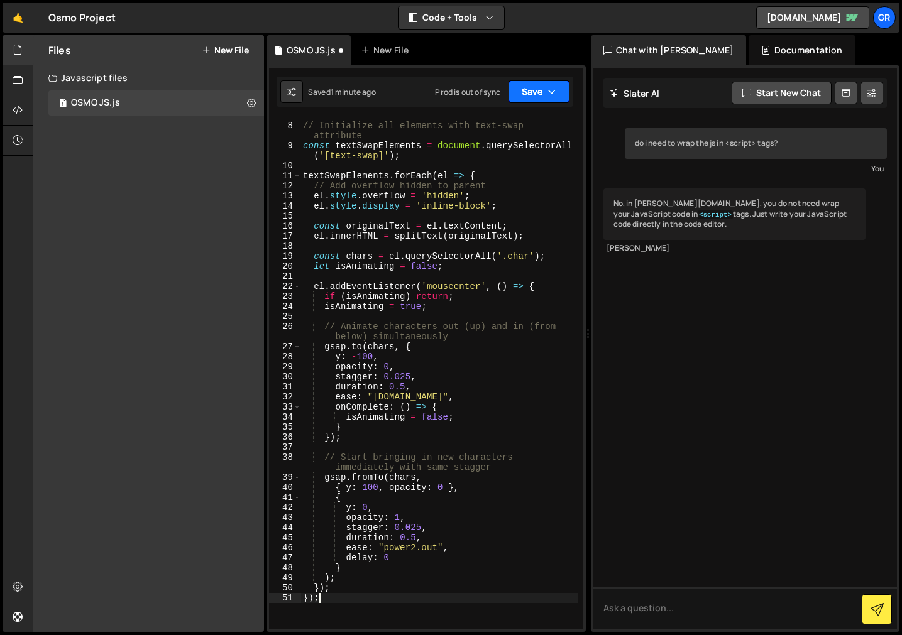
click at [528, 89] on button "Save" at bounding box center [538, 91] width 61 height 23
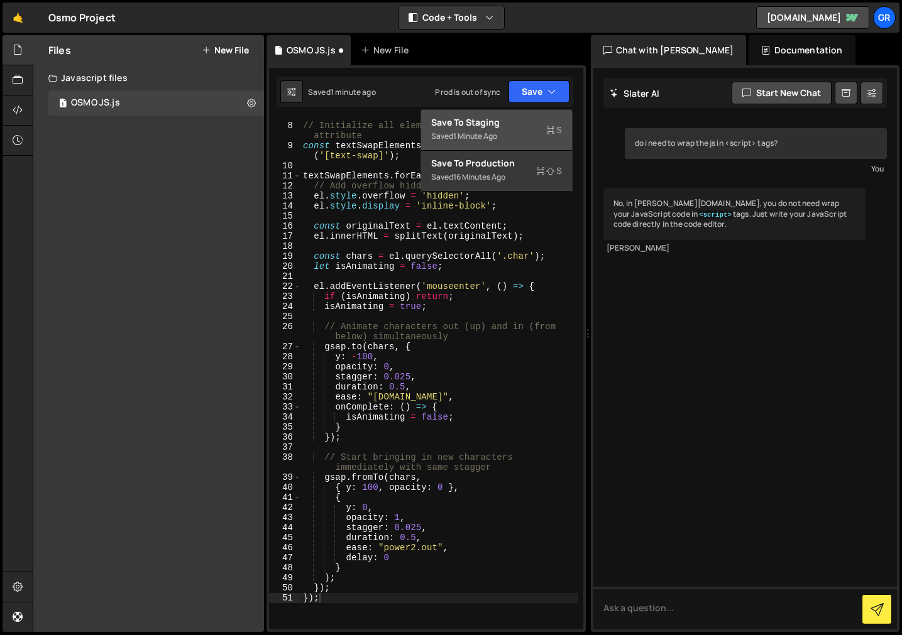
click at [510, 113] on button "Save to Staging S Saved 1 minute ago" at bounding box center [496, 130] width 151 height 41
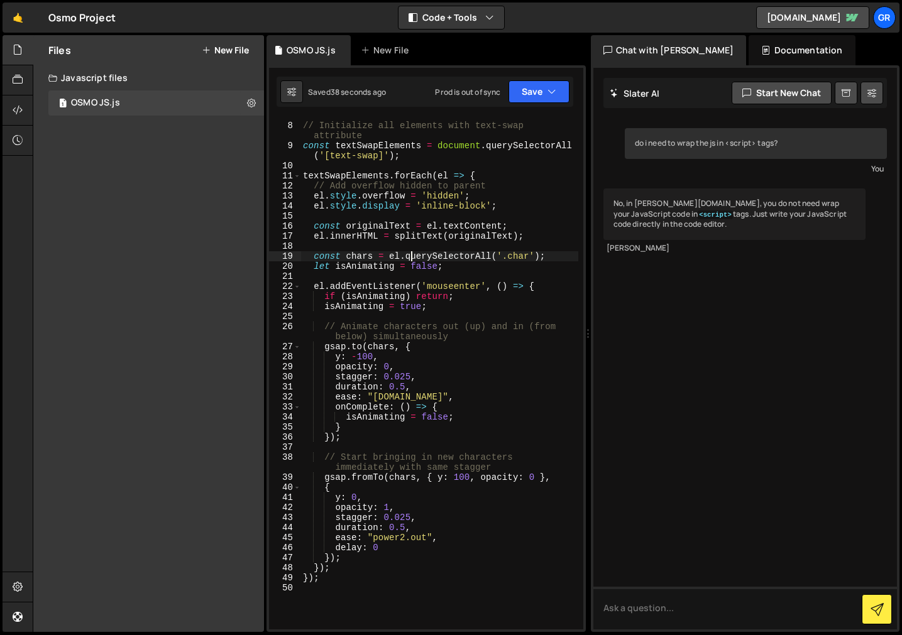
click at [412, 261] on div "// Initialize all elements with text-swap attribute const textSwapElements = do…" at bounding box center [439, 377] width 278 height 532
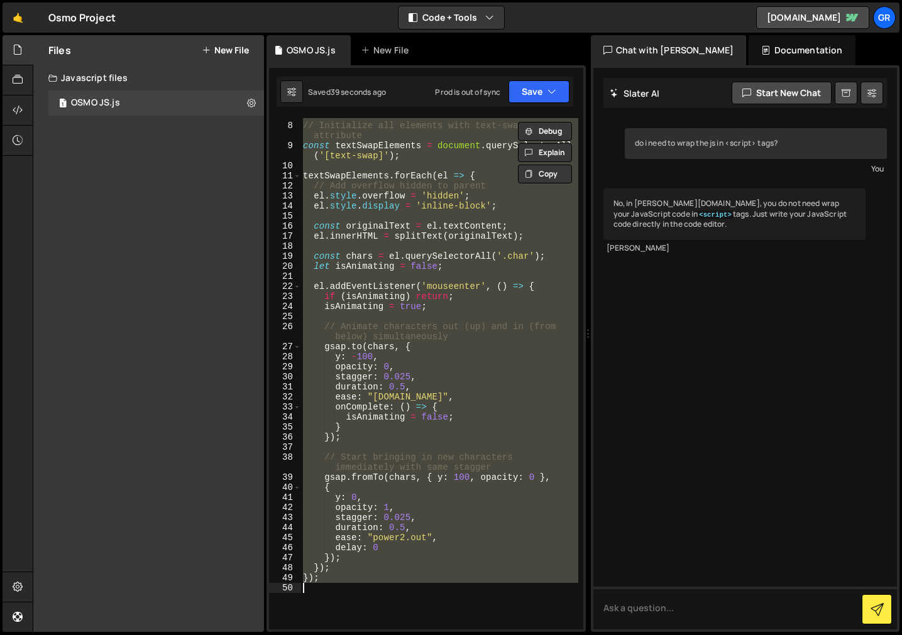
paste textarea
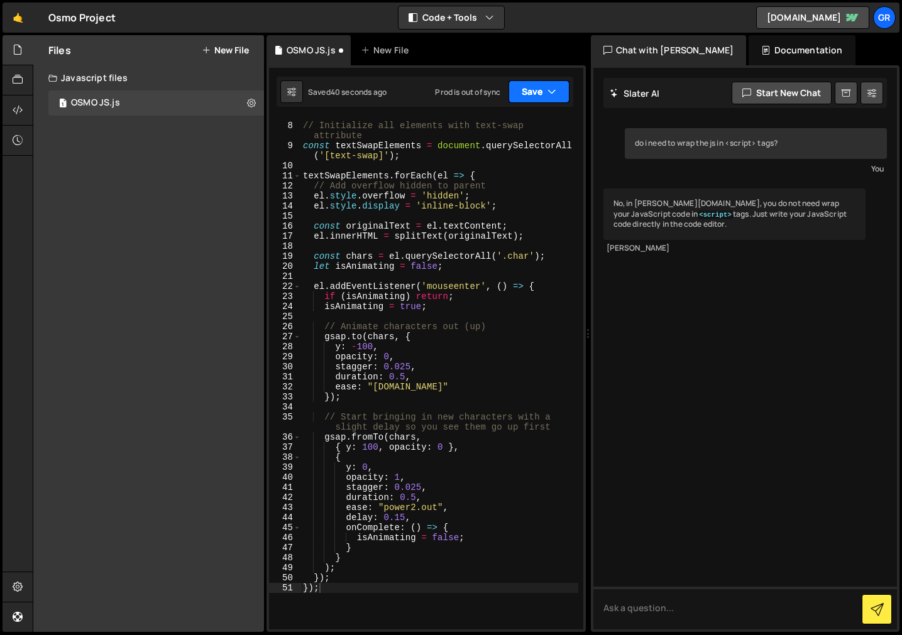
click at [520, 89] on button "Save" at bounding box center [538, 91] width 61 height 23
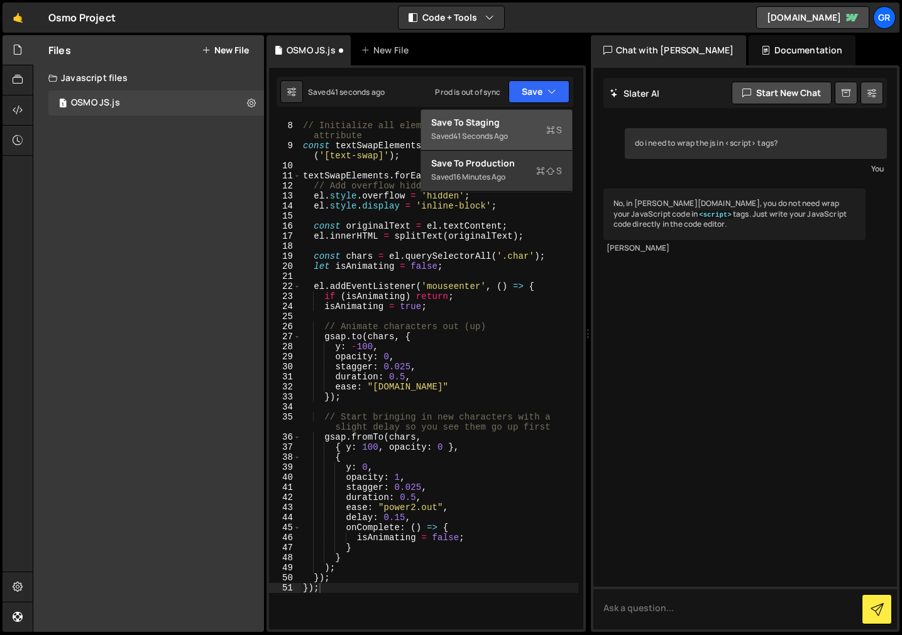
click at [517, 119] on div "Save to Staging S" at bounding box center [496, 122] width 131 height 13
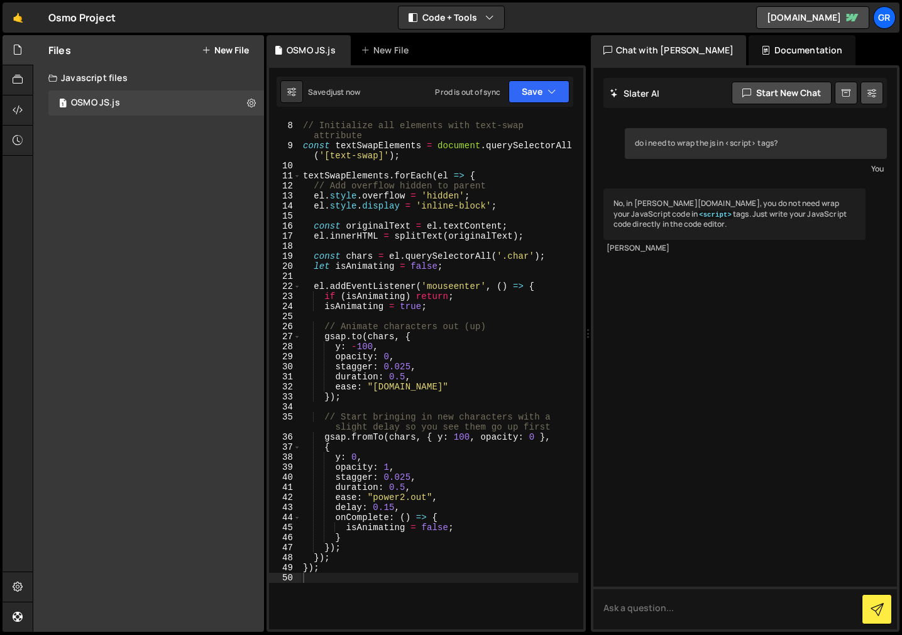
scroll to position [84, 0]
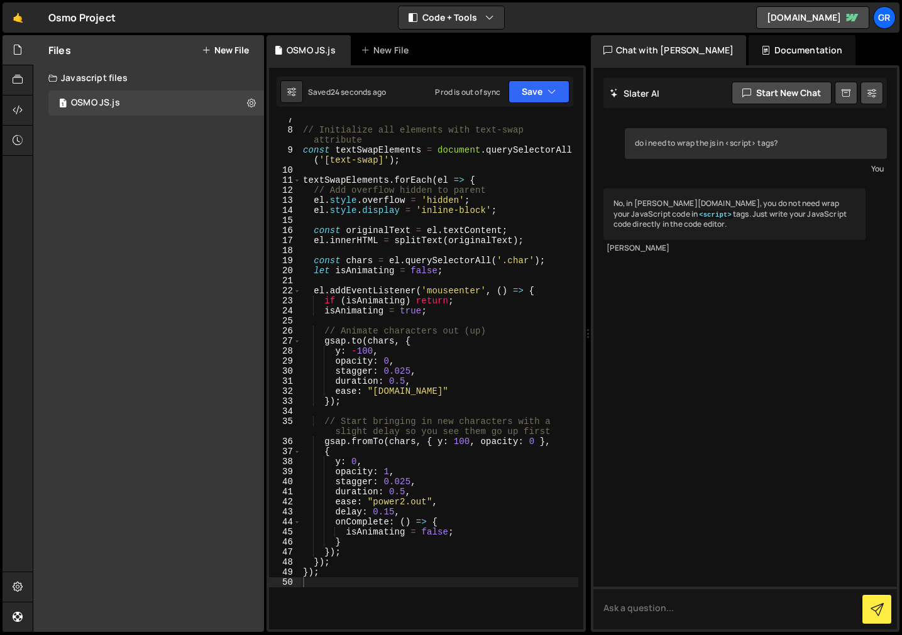
click at [451, 355] on div "// Initialize all elements with text-swap attribute const textSwapElements = do…" at bounding box center [439, 381] width 278 height 532
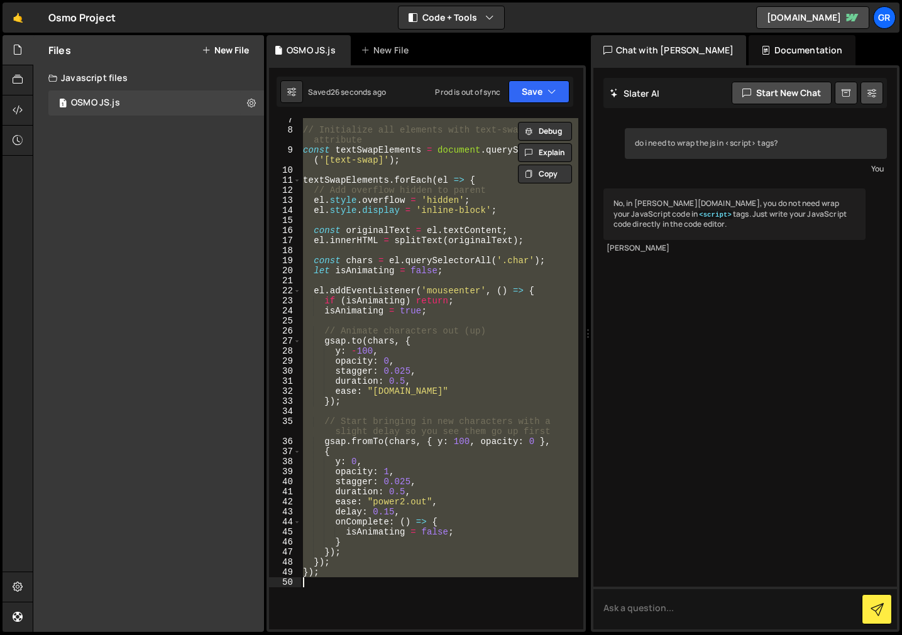
paste textarea
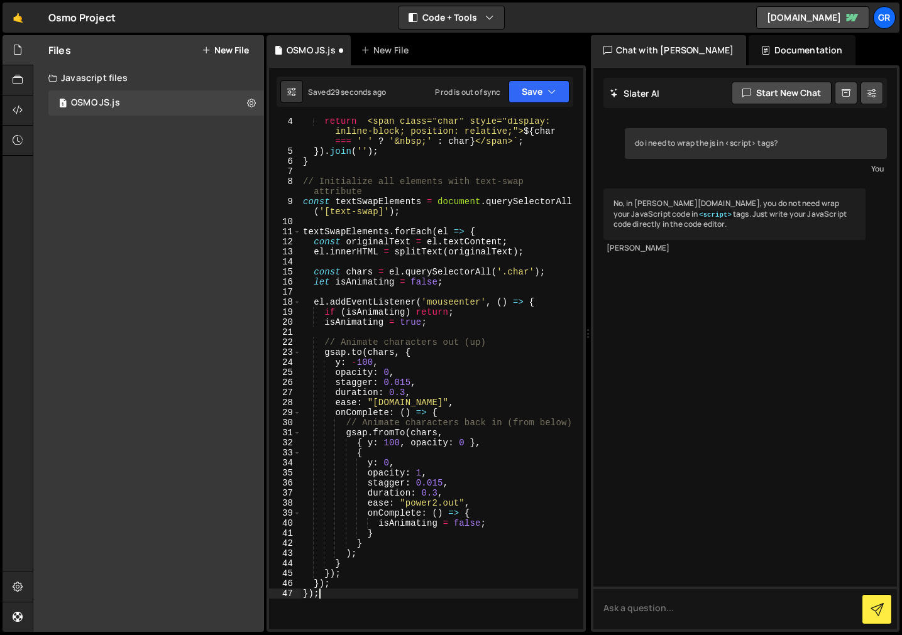
scroll to position [32, 0]
click at [438, 495] on div "return ` <span class="char" style="display: inline-block; position: relative;">…" at bounding box center [439, 392] width 278 height 552
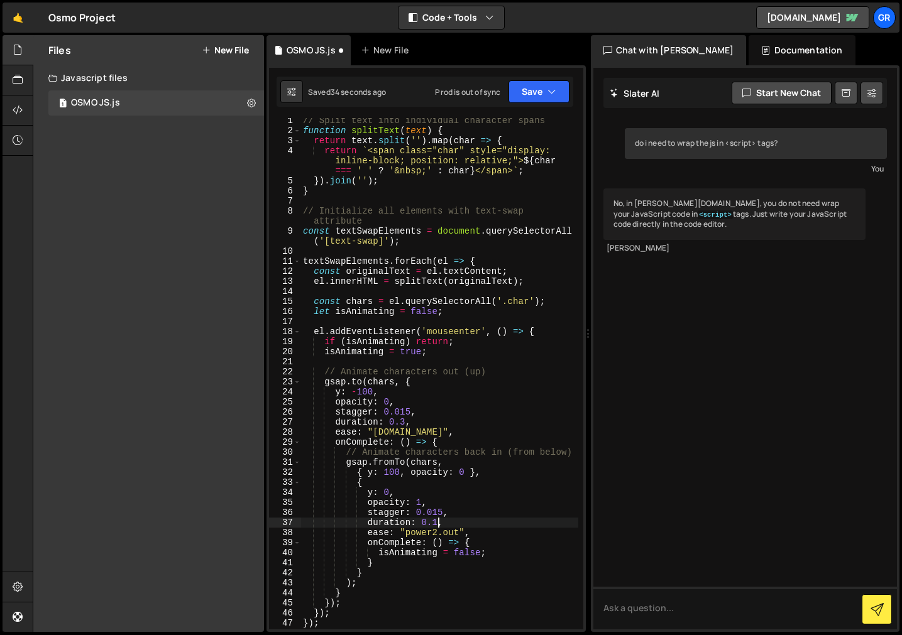
scroll to position [0, 0]
click at [403, 426] on div "// Split text into individual character spans function splitText ( text ) { ret…" at bounding box center [439, 384] width 278 height 532
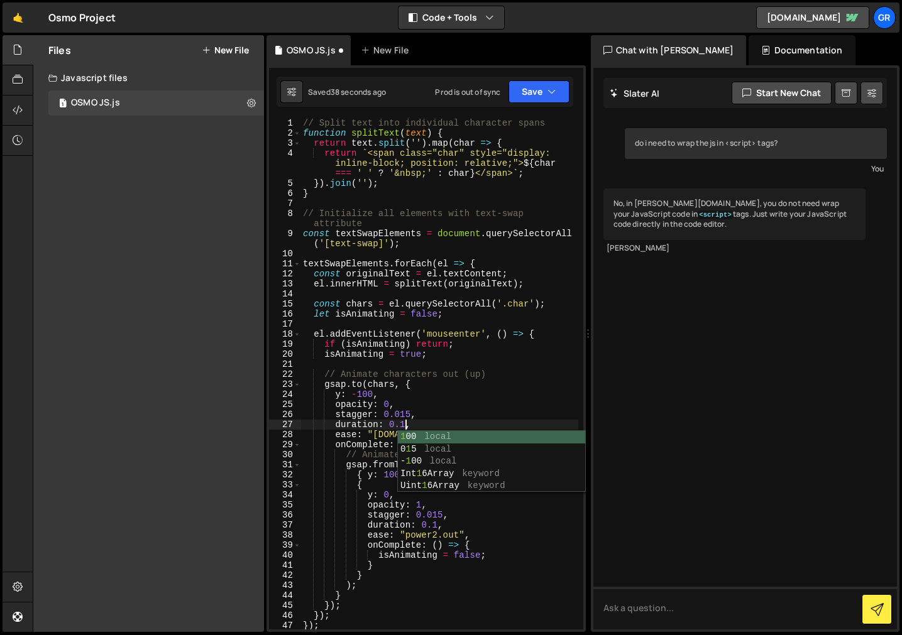
scroll to position [0, 7]
click at [466, 396] on div "// Split text into individual character spans function splitText ( text ) { ret…" at bounding box center [439, 384] width 278 height 532
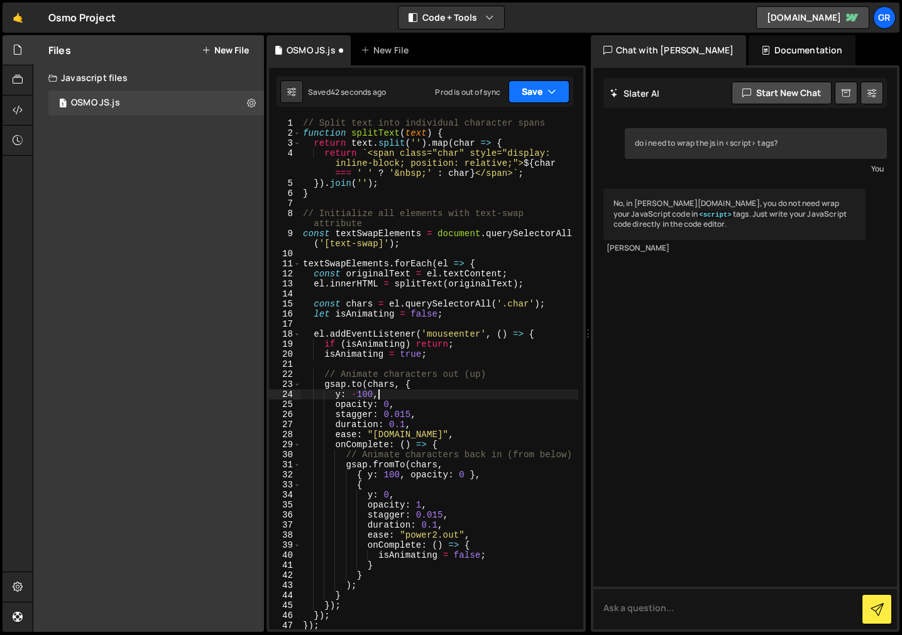
click at [531, 91] on button "Save" at bounding box center [538, 91] width 61 height 23
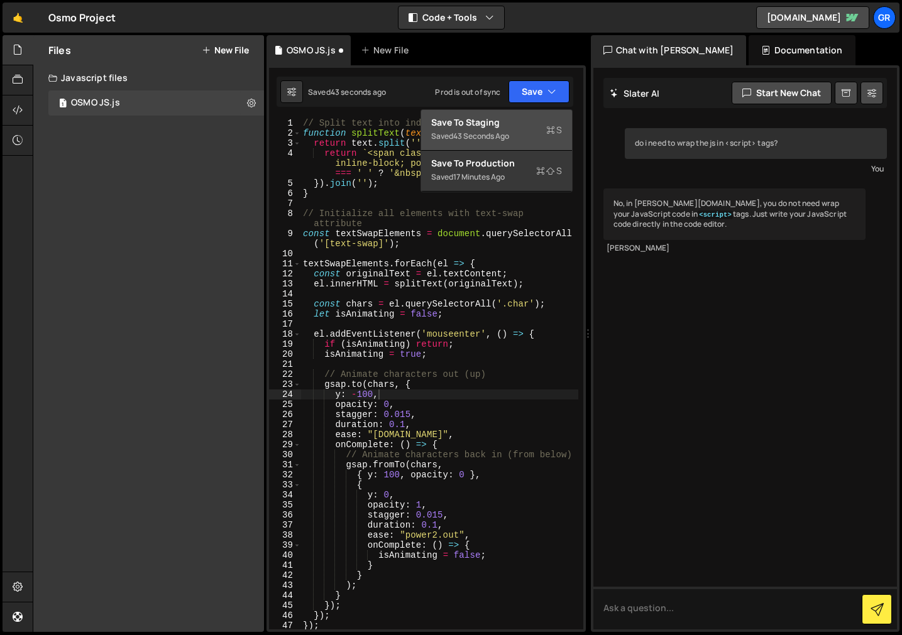
click at [507, 124] on div "Save to Staging S" at bounding box center [496, 122] width 131 height 13
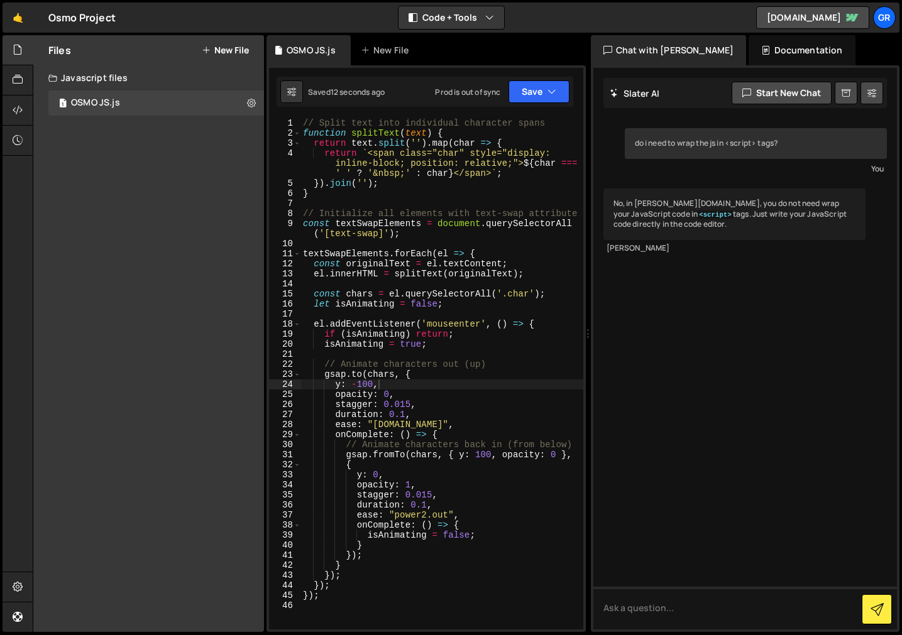
click at [403, 417] on div "// Split text into individual character spans function splitText ( text ) { ret…" at bounding box center [441, 384] width 283 height 532
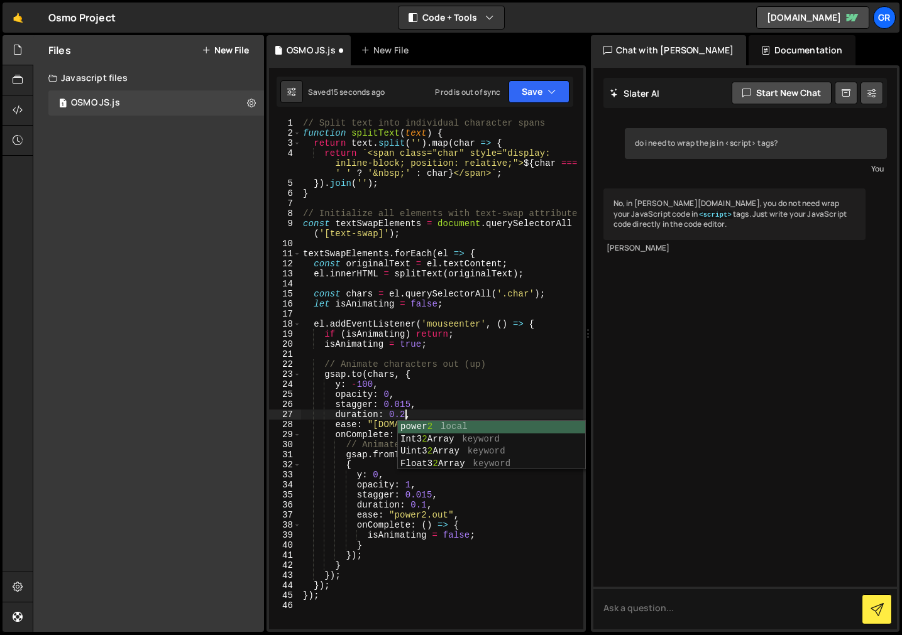
scroll to position [0, 7]
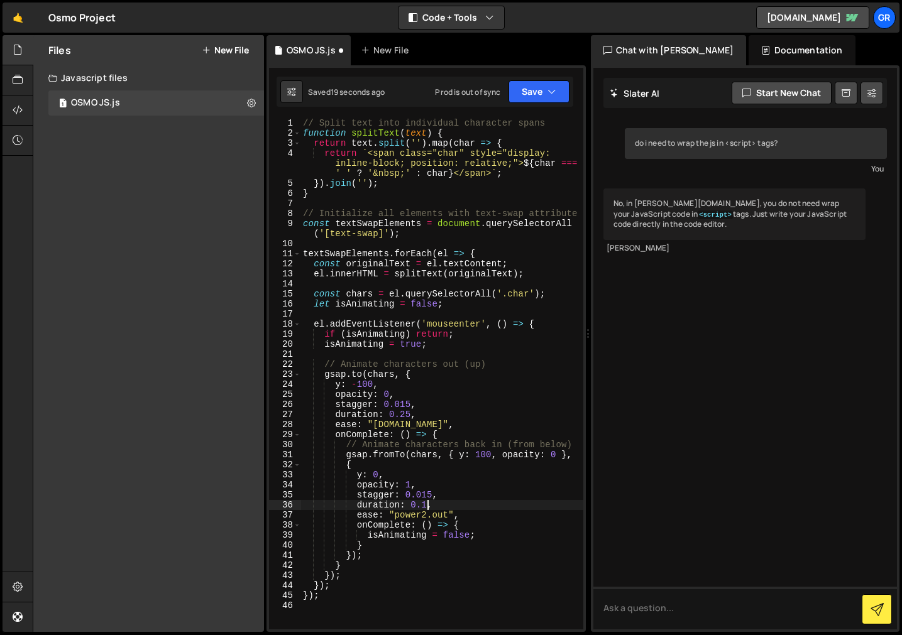
click at [425, 509] on div "// Split text into individual character spans function splitText ( text ) { ret…" at bounding box center [441, 384] width 283 height 532
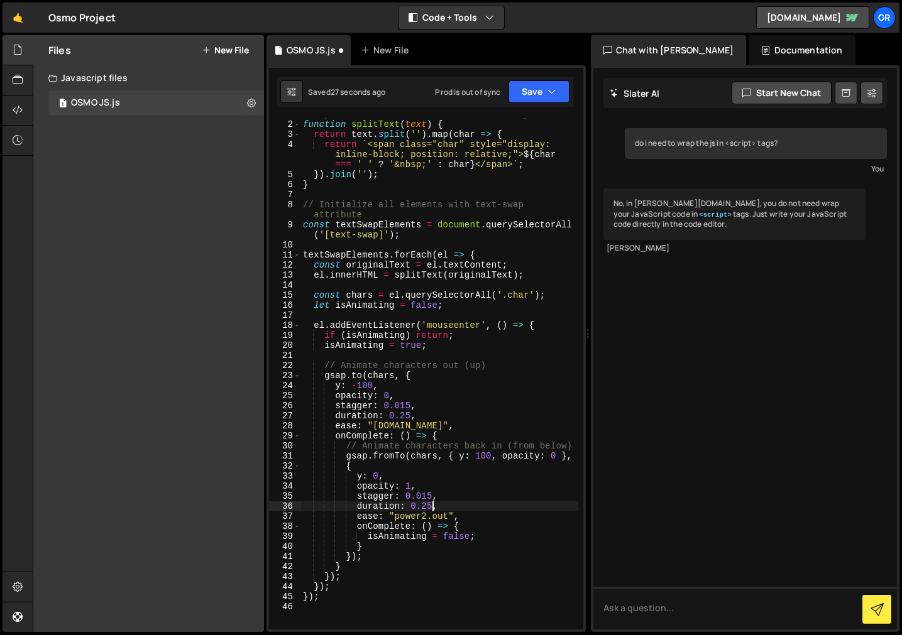
scroll to position [10, 0]
click at [405, 407] on div "function splitText ( text ) { return text . [GEOGRAPHIC_DATA] ( '' ) . map ( ch…" at bounding box center [439, 384] width 278 height 532
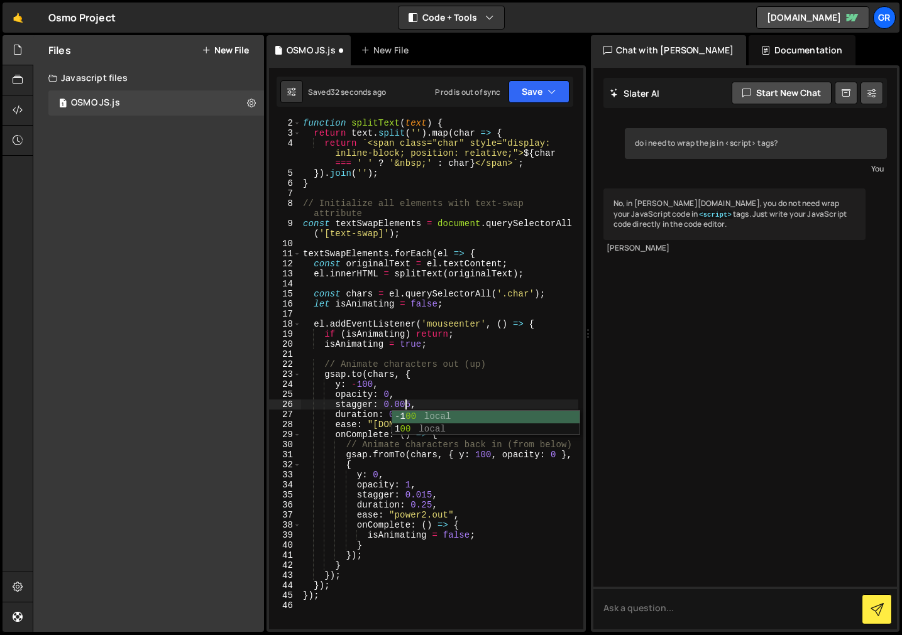
click at [427, 495] on div "function splitText ( text ) { return text . [GEOGRAPHIC_DATA] ( '' ) . map ( ch…" at bounding box center [439, 384] width 278 height 532
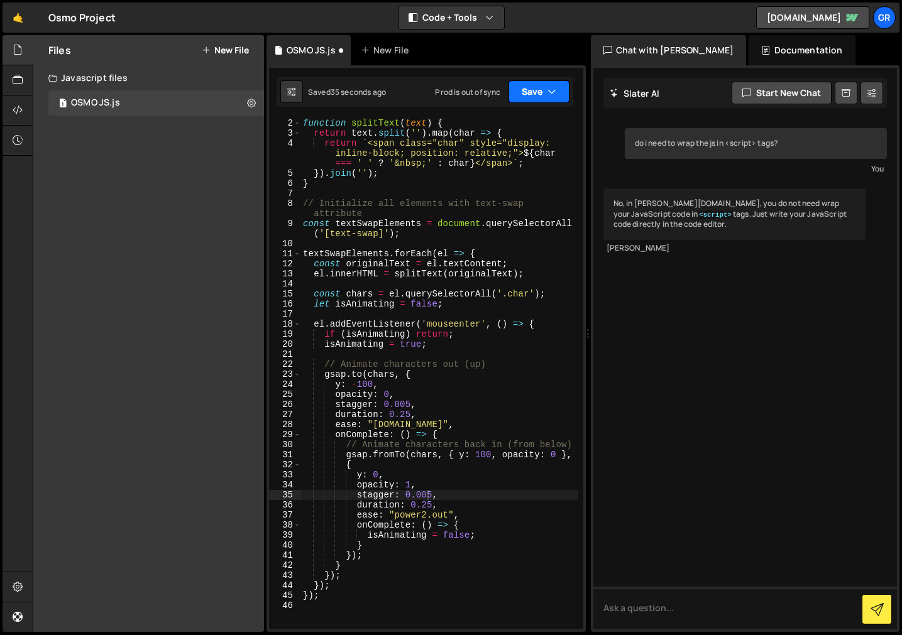
click at [523, 90] on button "Save" at bounding box center [538, 91] width 61 height 23
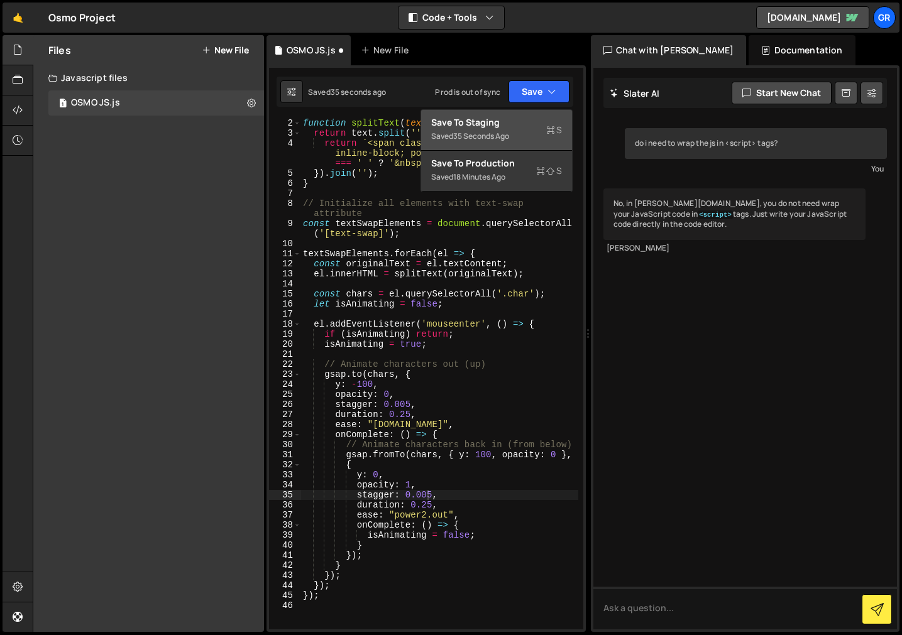
click at [510, 117] on div "Save to Staging S" at bounding box center [496, 122] width 131 height 13
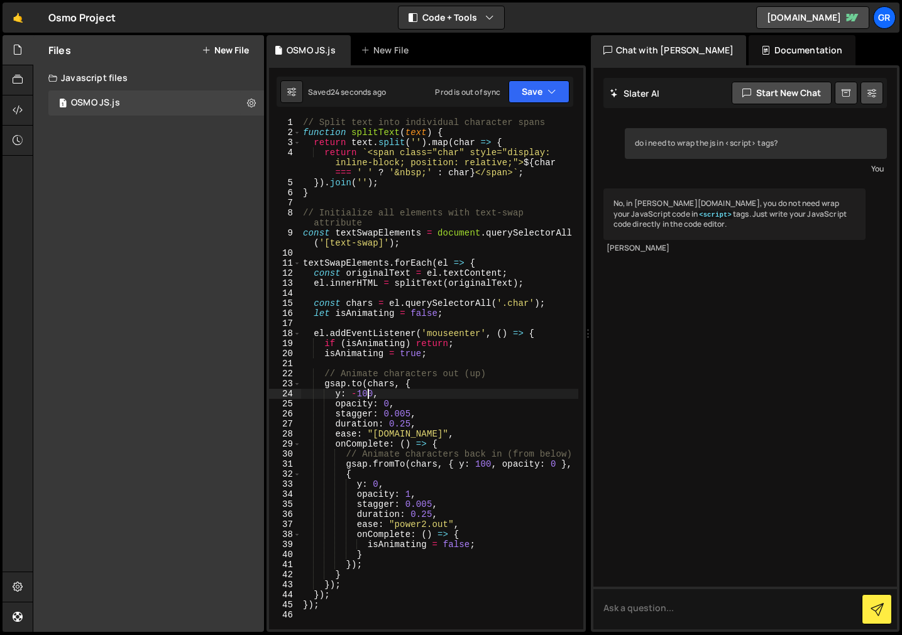
scroll to position [0, 4]
click at [366, 394] on div "// Split text into individual character spans function splitText ( text ) { ret…" at bounding box center [439, 384] width 278 height 532
type textarea "y: -60,"
click at [514, 96] on button "Save" at bounding box center [538, 91] width 61 height 23
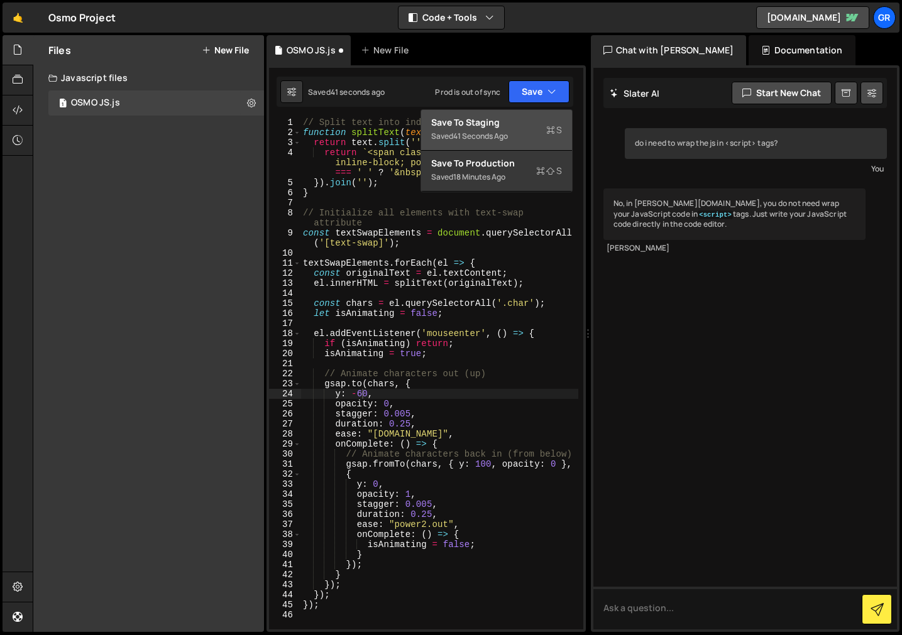
click at [510, 122] on div "Save to Staging S" at bounding box center [496, 122] width 131 height 13
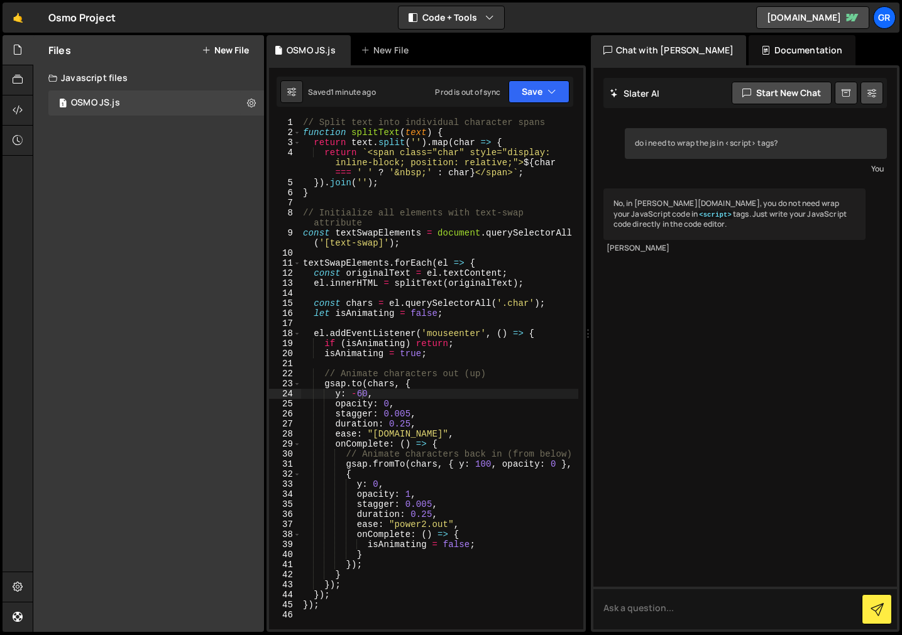
click at [217, 54] on button "New File" at bounding box center [225, 50] width 47 height 10
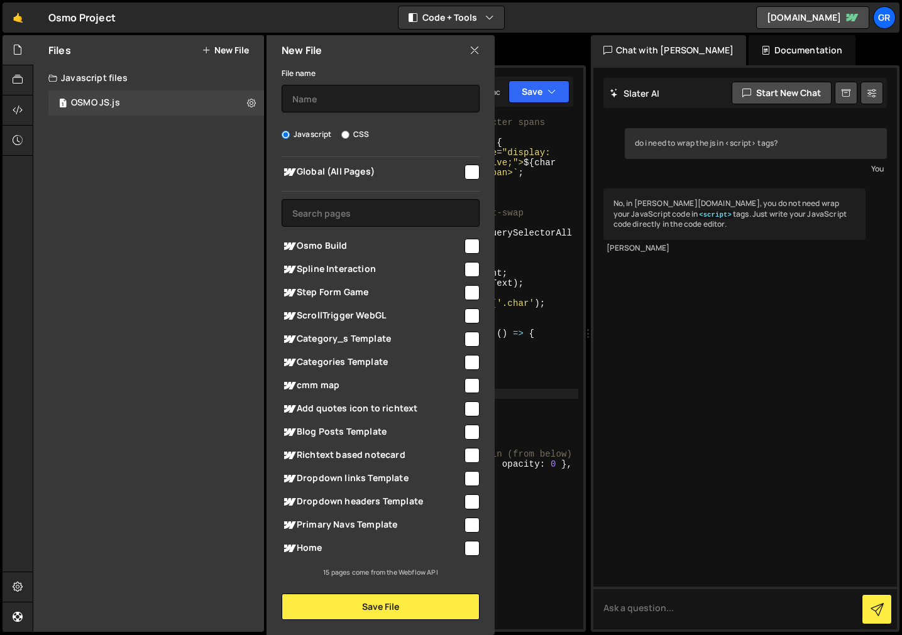
click at [346, 137] on input "CSS" at bounding box center [345, 135] width 8 height 8
radio input "true"
click at [467, 250] on input "checkbox" at bounding box center [471, 246] width 15 height 15
checkbox input "true"
click at [397, 609] on button "Save File" at bounding box center [381, 607] width 198 height 26
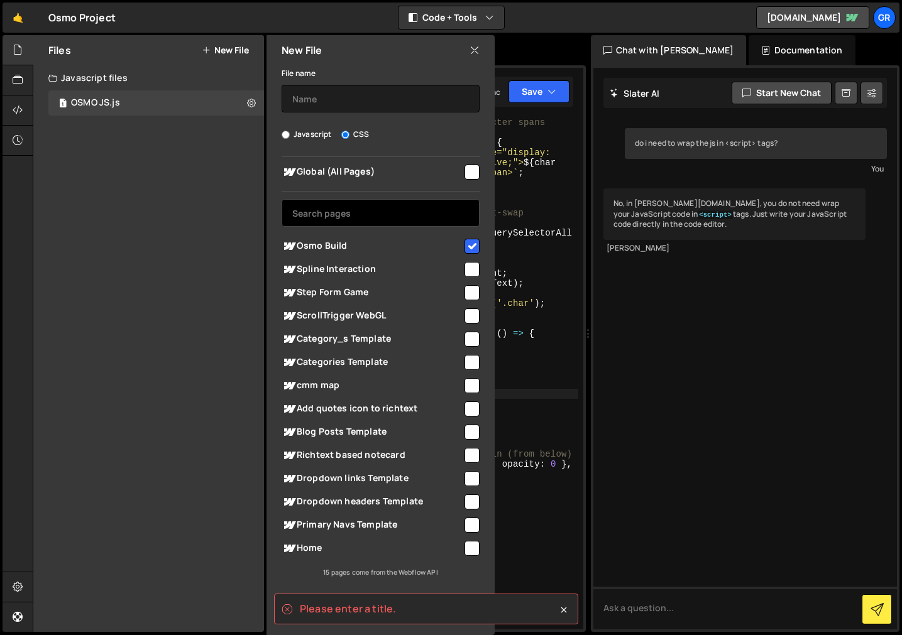
click at [349, 207] on input "text" at bounding box center [381, 213] width 198 height 28
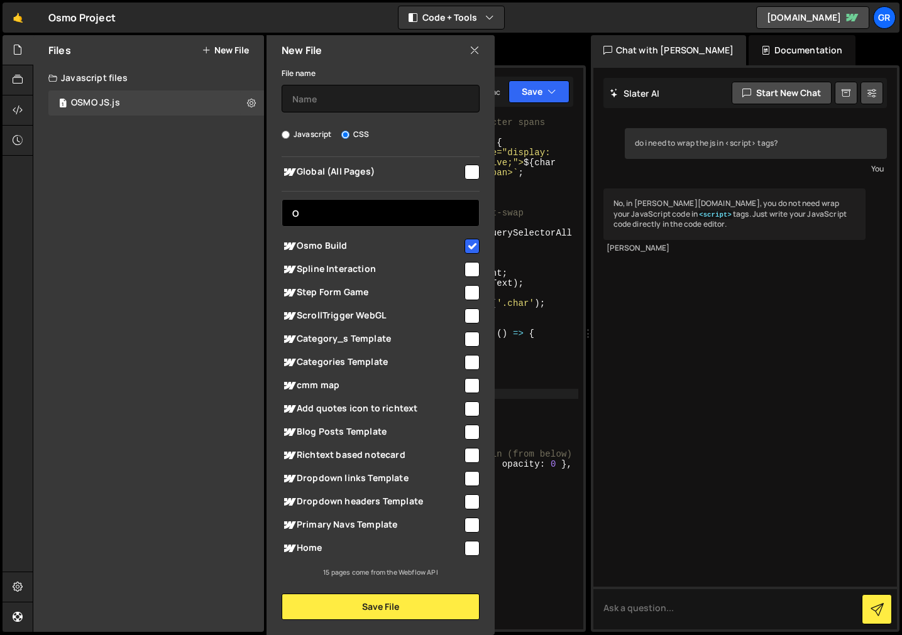
scroll to position [0, 0]
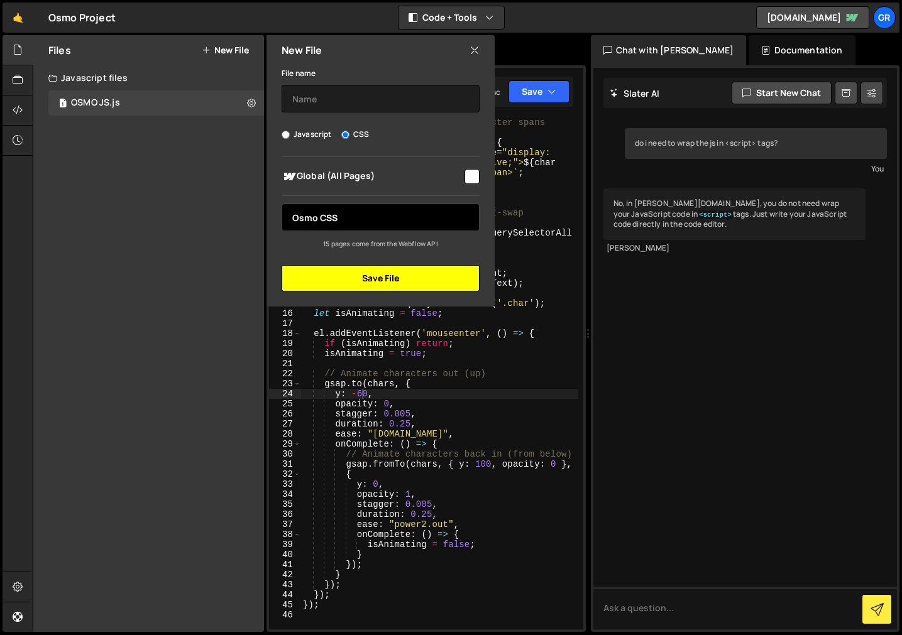
type input "Osmo CSS"
click at [353, 275] on button "Save File" at bounding box center [381, 278] width 198 height 26
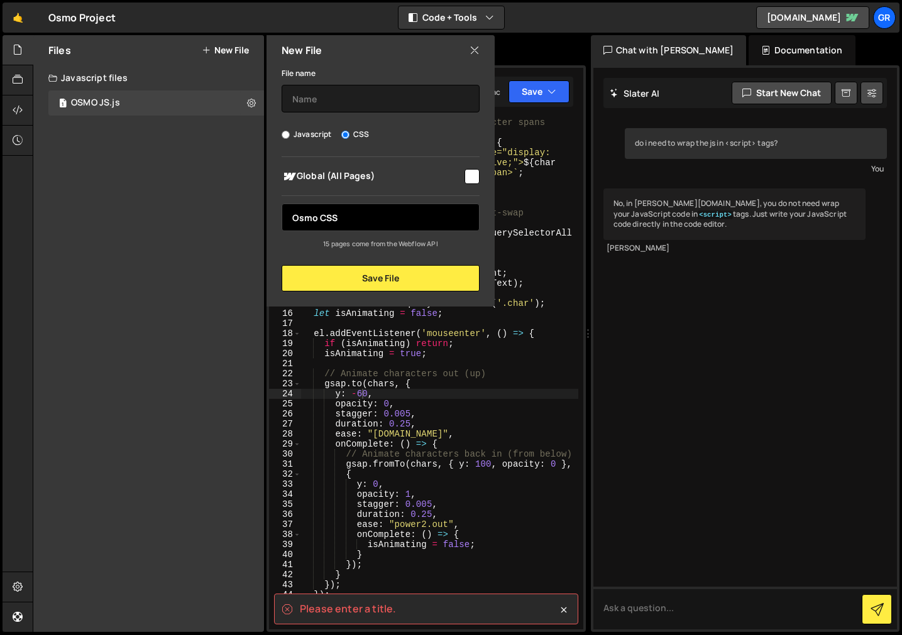
click at [328, 210] on input "Osmo CSS" at bounding box center [381, 218] width 198 height 28
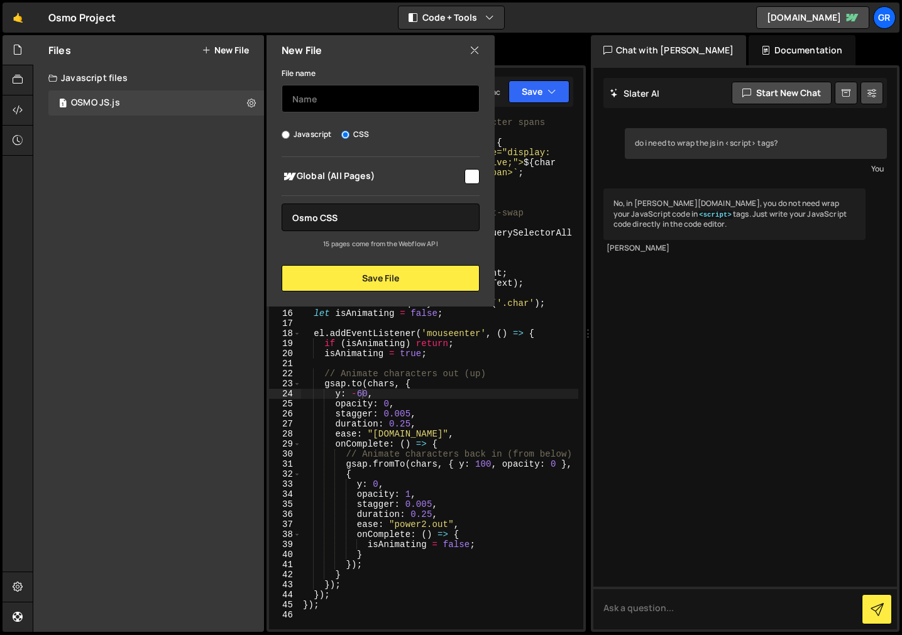
click at [324, 94] on input "text" at bounding box center [381, 99] width 198 height 28
paste input "Osmo CSS"
type input "Osmo CSS"
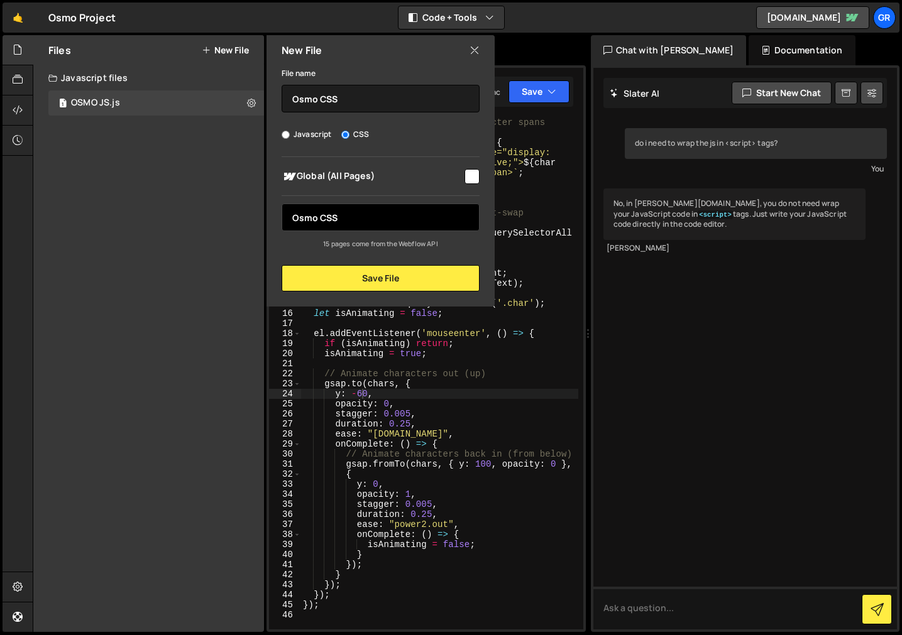
click at [365, 211] on input "Osmo CSS" at bounding box center [381, 218] width 198 height 28
click at [366, 207] on input "Osmo CSS" at bounding box center [381, 218] width 198 height 28
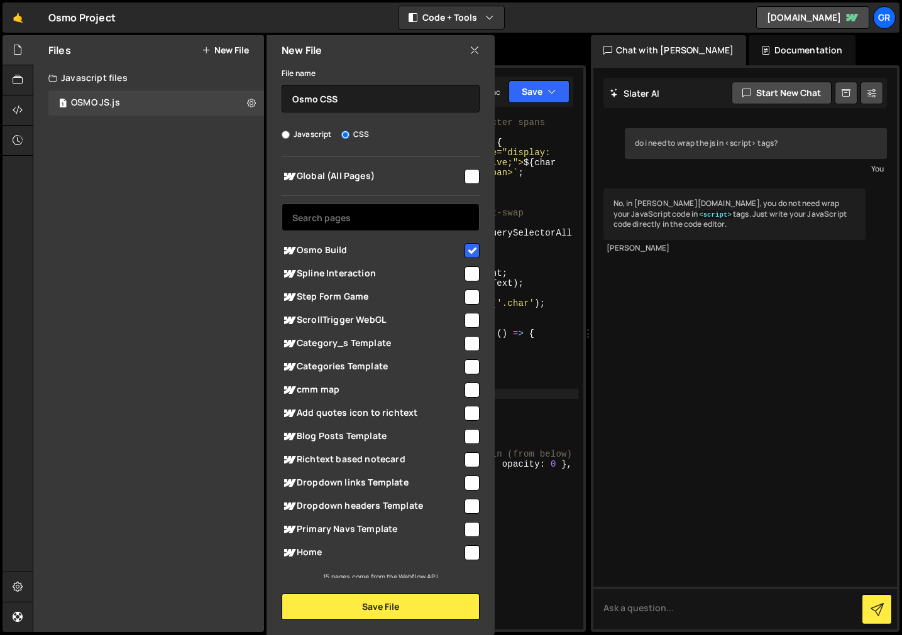
scroll to position [4, 0]
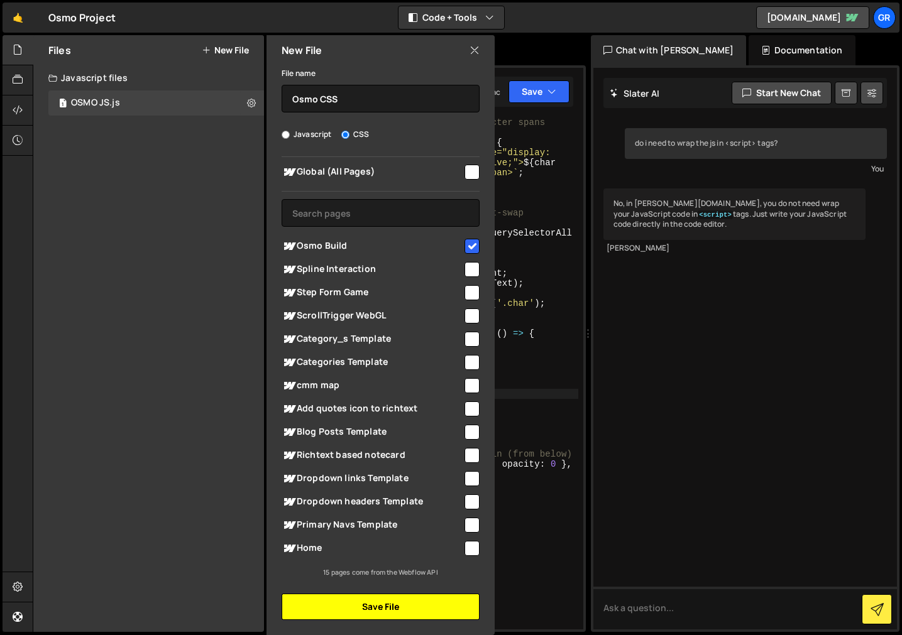
click at [359, 613] on button "Save File" at bounding box center [381, 607] width 198 height 26
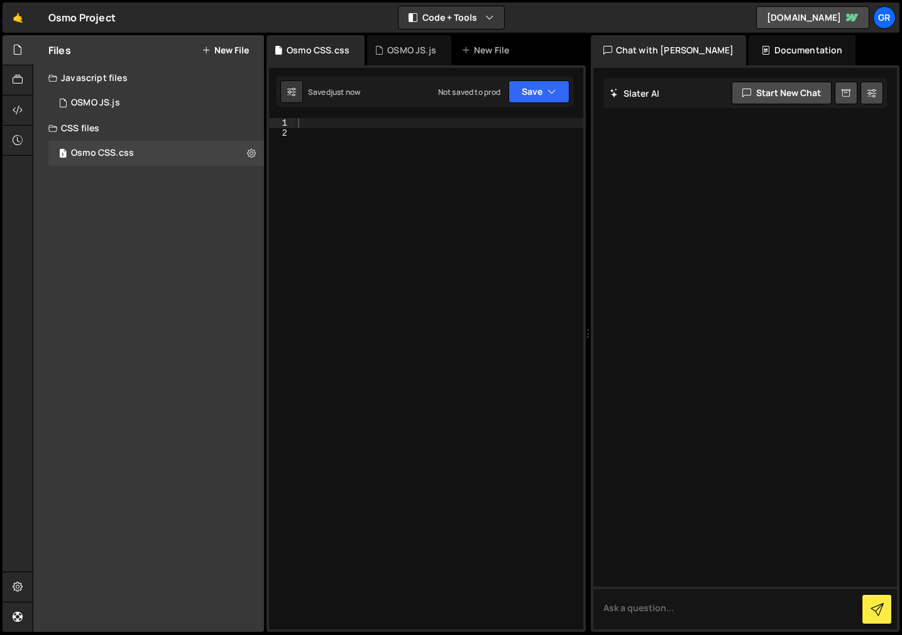
click at [327, 127] on div at bounding box center [439, 384] width 288 height 532
paste textarea "Osmo CSS"
type textarea "Osmo CSS"
paste textarea "</style>"
type textarea "</style>"
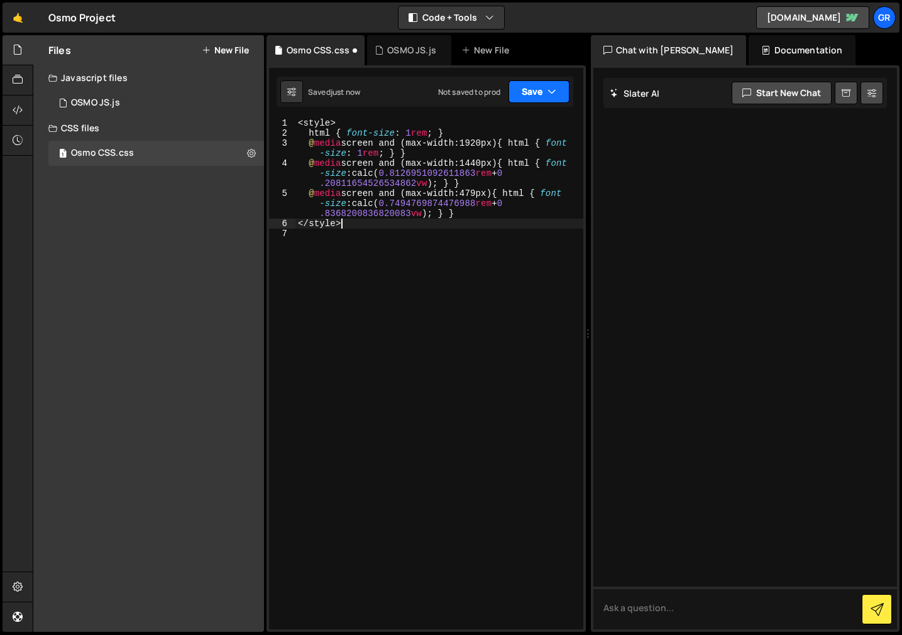
click at [528, 96] on button "Save" at bounding box center [538, 91] width 61 height 23
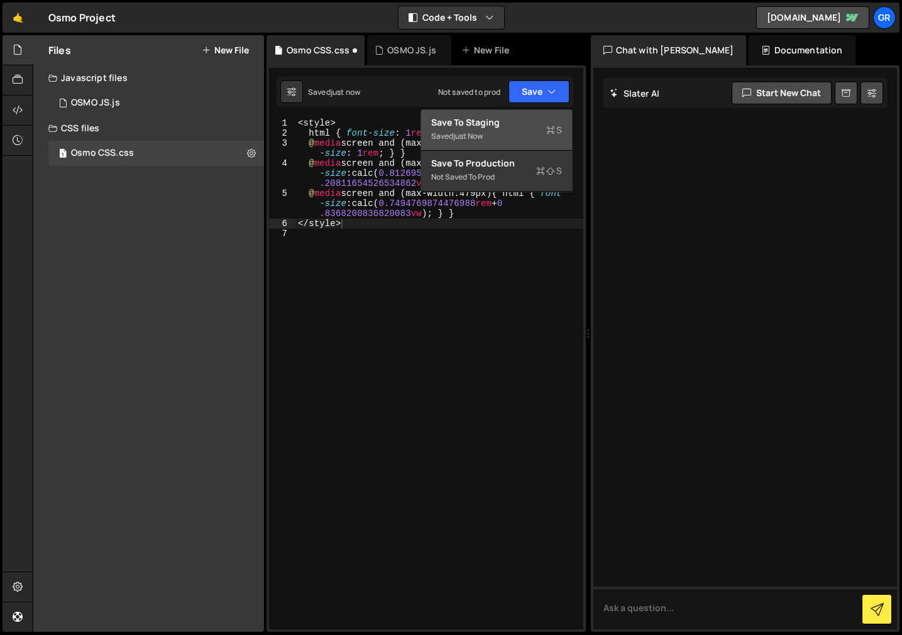
click at [497, 123] on div "Save to Staging S" at bounding box center [496, 122] width 131 height 13
